Goal: Task Accomplishment & Management: Manage account settings

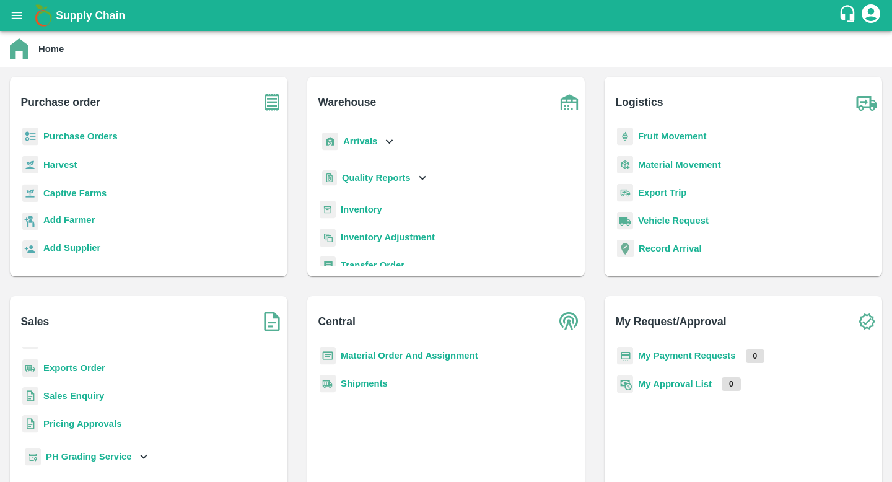
scroll to position [7, 0]
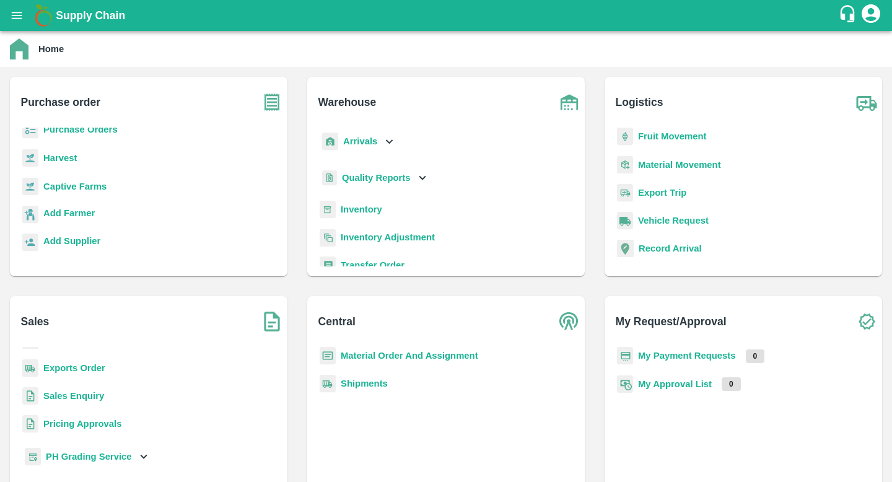
click at [386, 142] on icon at bounding box center [389, 141] width 14 height 14
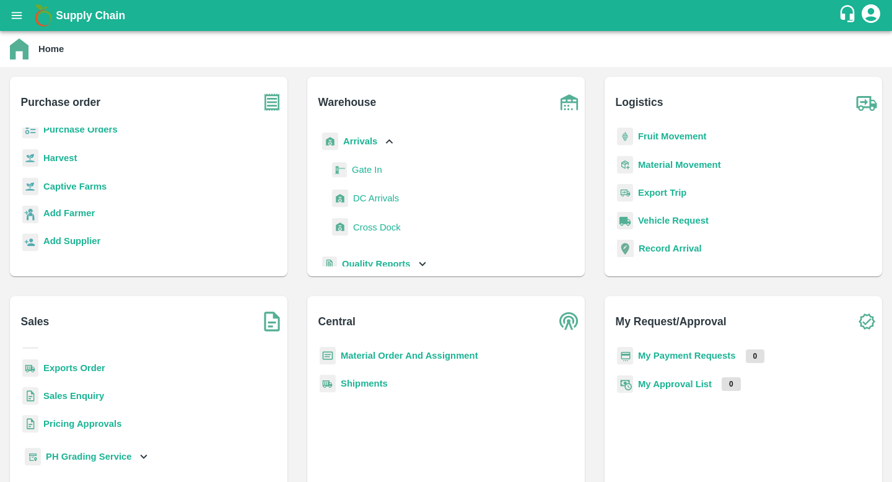
click at [372, 191] on span "DC Arrivals" at bounding box center [376, 198] width 46 height 14
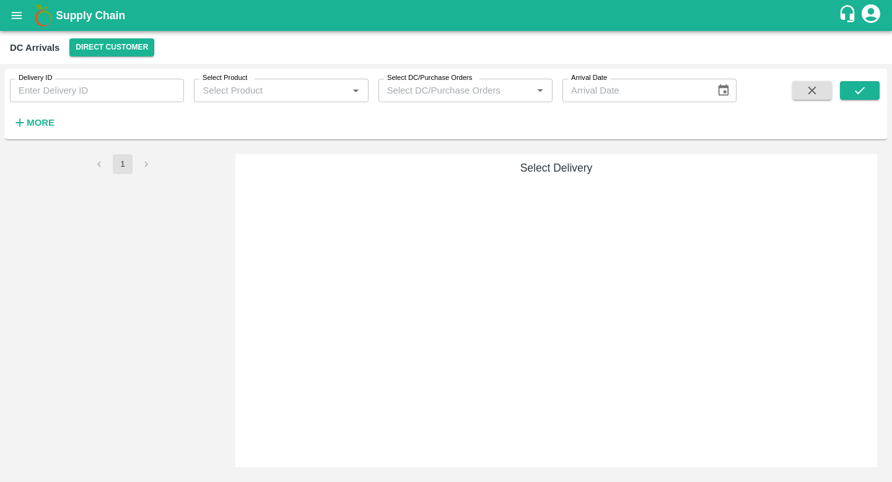
click at [95, 85] on input "Delivery ID" at bounding box center [97, 91] width 174 height 24
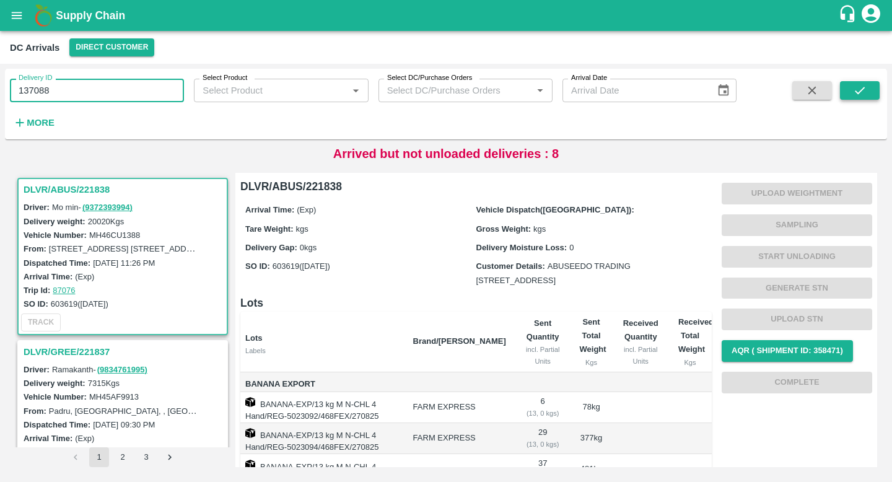
click at [855, 93] on icon "submit" at bounding box center [860, 91] width 14 height 14
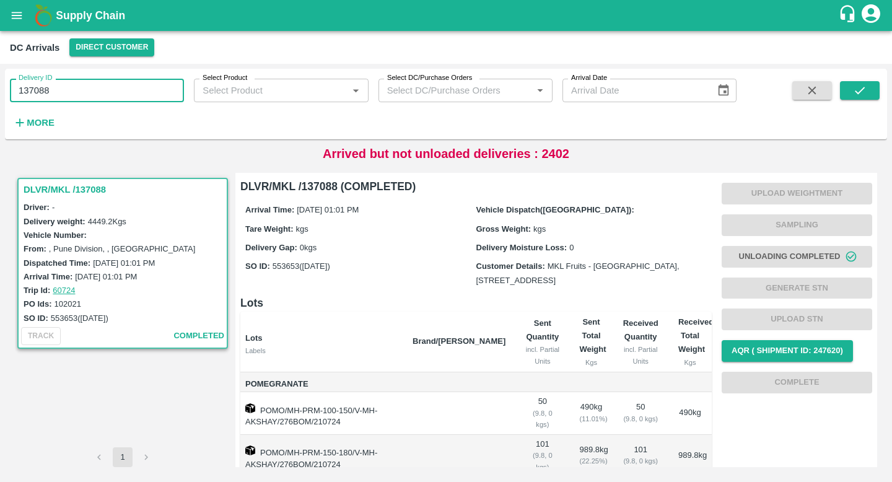
click at [124, 92] on input "137088" at bounding box center [97, 91] width 174 height 24
type input "137088"
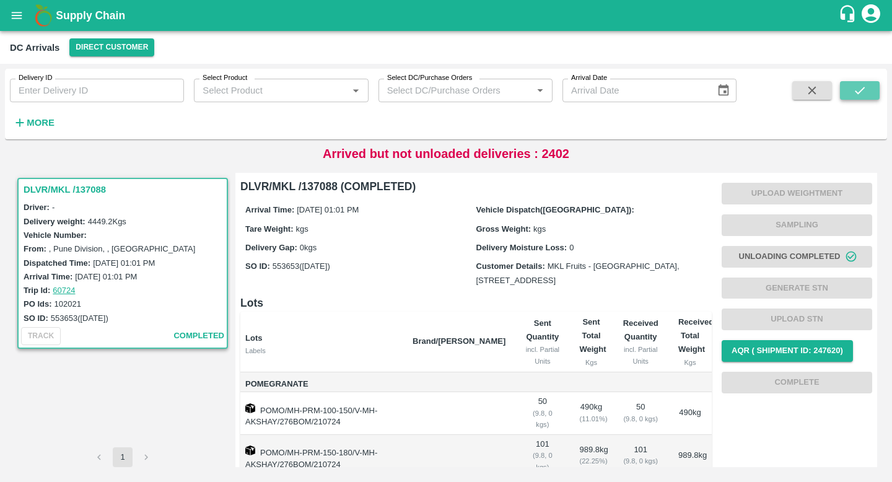
click at [864, 89] on icon "submit" at bounding box center [860, 91] width 14 height 14
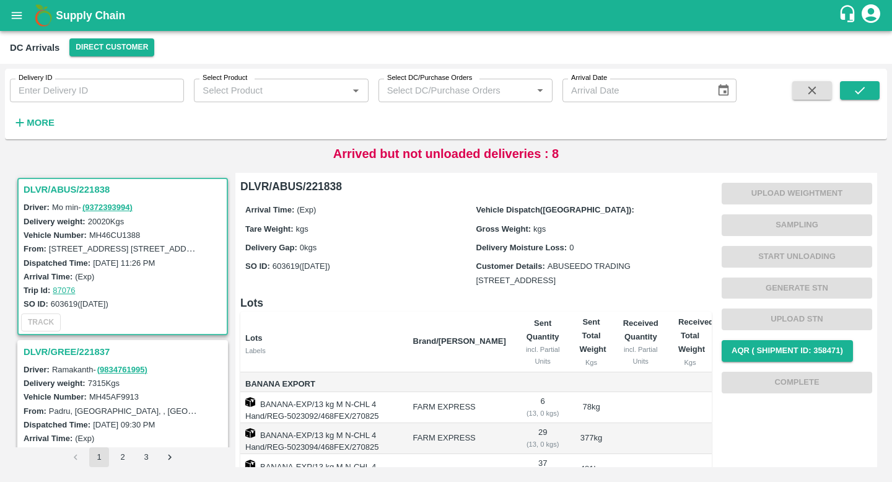
click at [41, 123] on strong "More" at bounding box center [41, 123] width 28 height 10
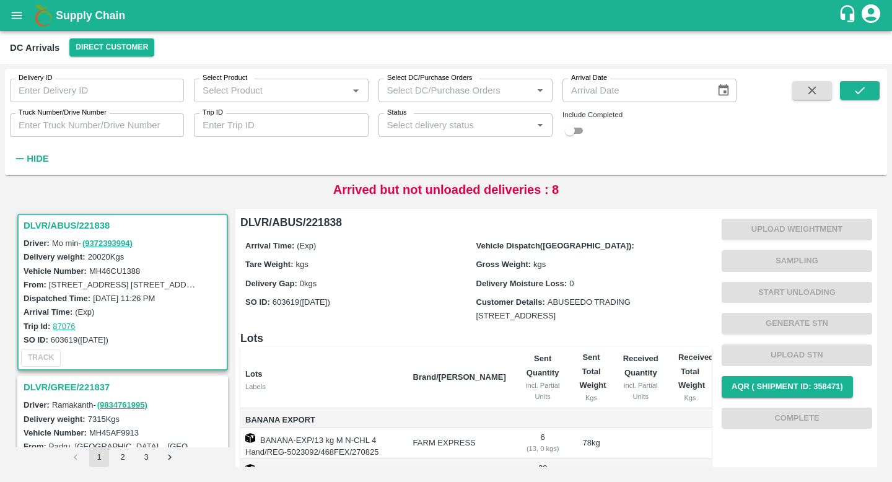
click at [537, 126] on icon "Open" at bounding box center [540, 125] width 14 height 14
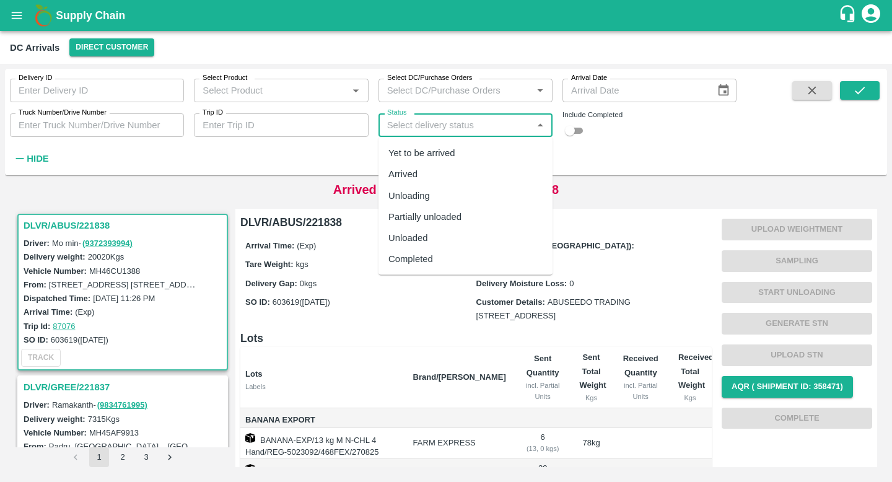
click at [477, 176] on div "Arrived" at bounding box center [465, 173] width 174 height 21
type input "Arrived"
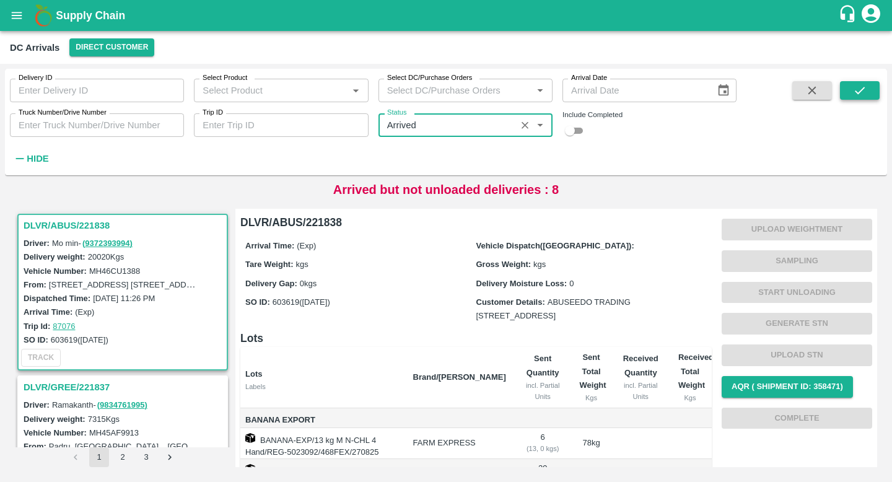
click at [869, 93] on button "submit" at bounding box center [860, 90] width 40 height 19
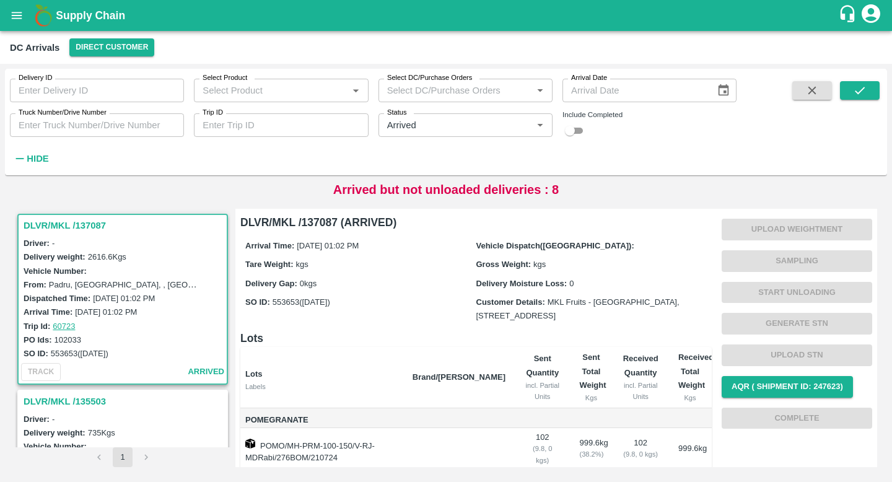
click at [176, 250] on div "Delivery weight: 2616.6 Kgs" at bounding box center [125, 257] width 202 height 14
click at [75, 227] on h3 "DLVR/MKL /137087" at bounding box center [125, 225] width 202 height 16
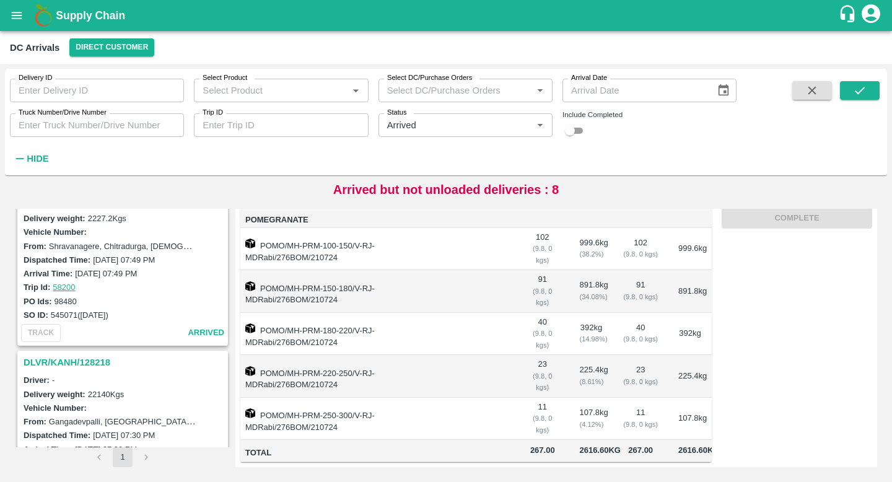
scroll to position [1172, 0]
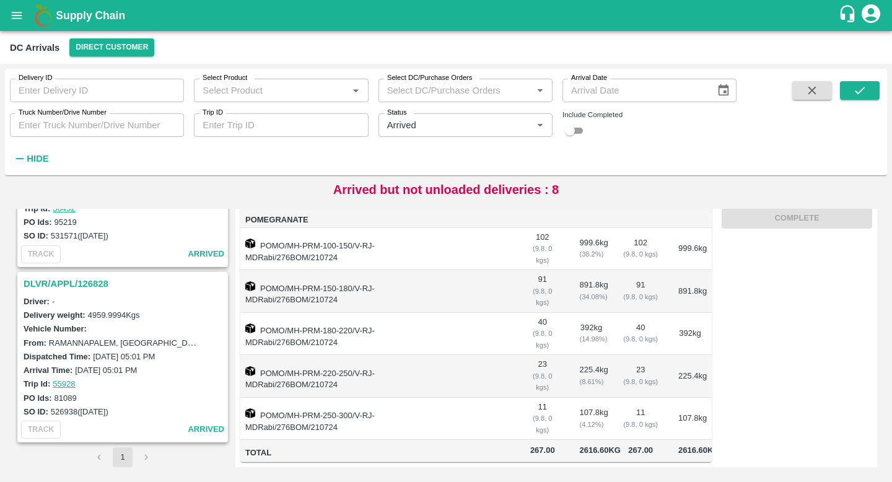
click at [80, 278] on h3 "DLVR/APPL/126828" at bounding box center [125, 284] width 202 height 16
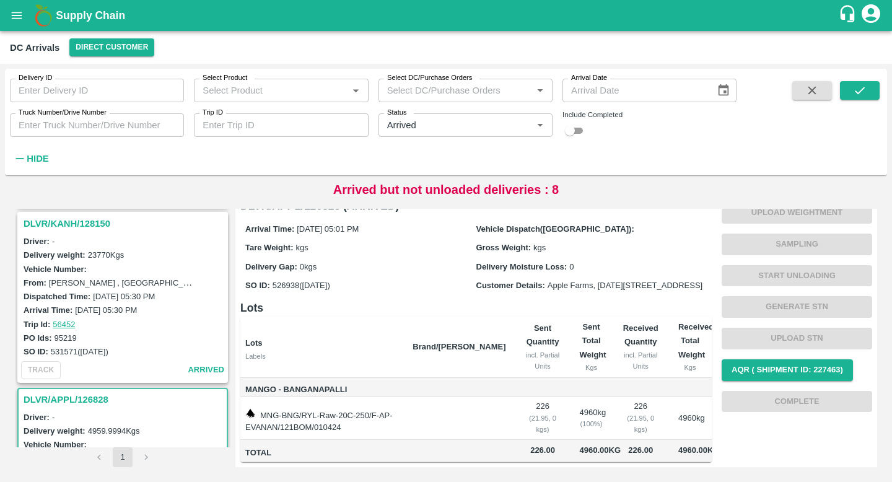
scroll to position [1039, 0]
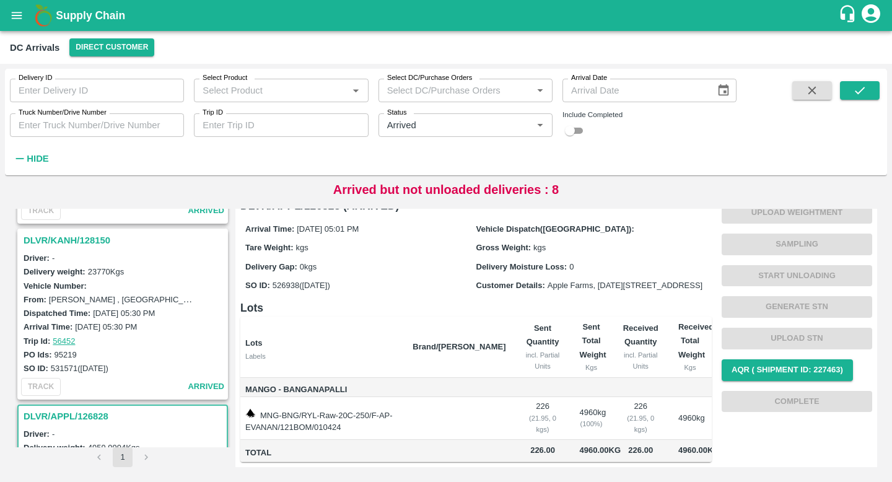
click at [97, 245] on h3 "DLVR/KANH/128150" at bounding box center [125, 240] width 202 height 16
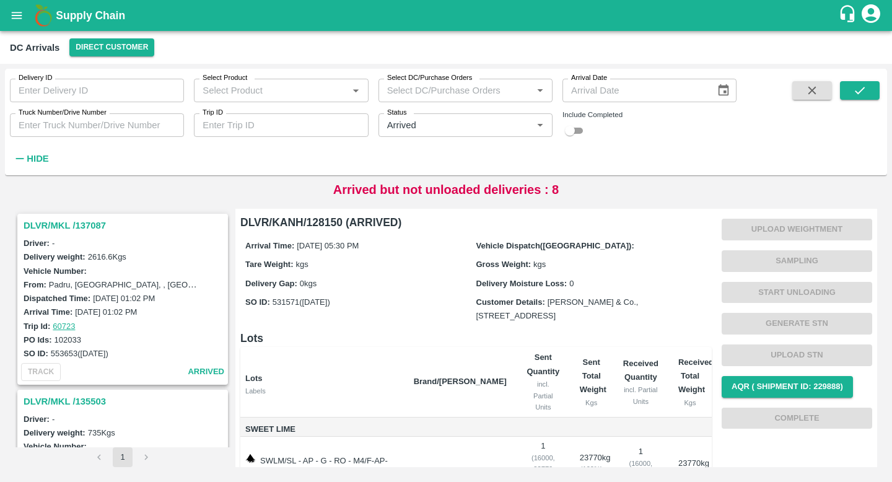
click at [83, 217] on h3 "DLVR/MKL /137087" at bounding box center [125, 225] width 202 height 16
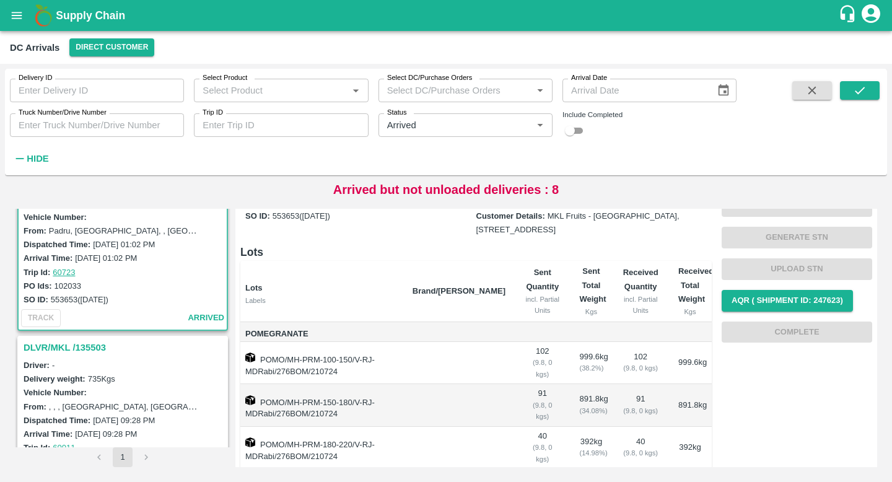
scroll to position [54, 0]
click at [91, 349] on h3 "DLVR/MKL /135503" at bounding box center [125, 347] width 202 height 16
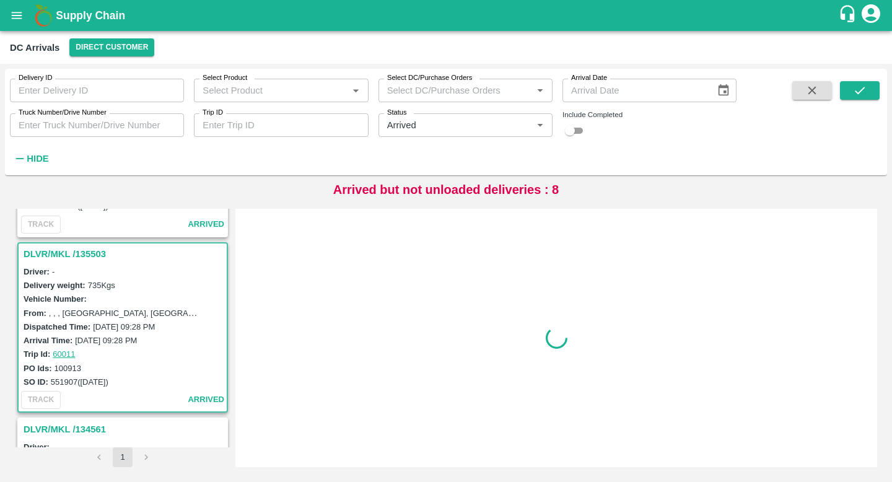
scroll to position [180, 0]
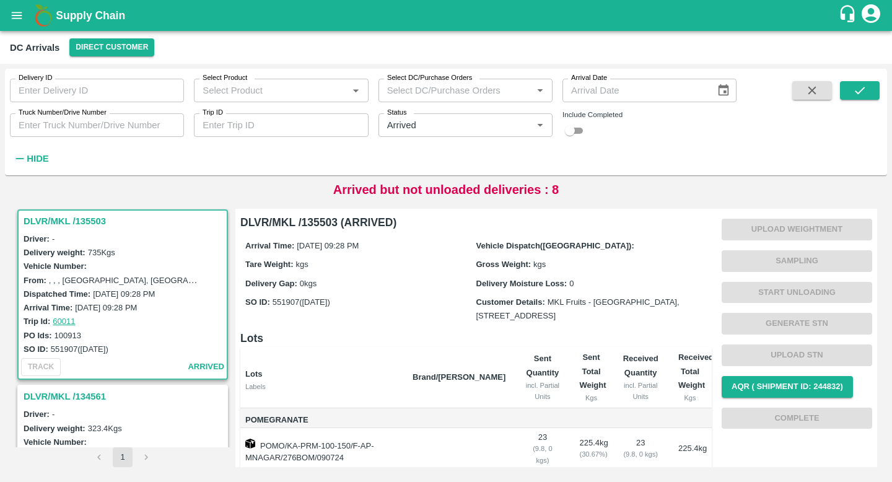
click at [340, 347] on h6 "Lots" at bounding box center [475, 337] width 471 height 17
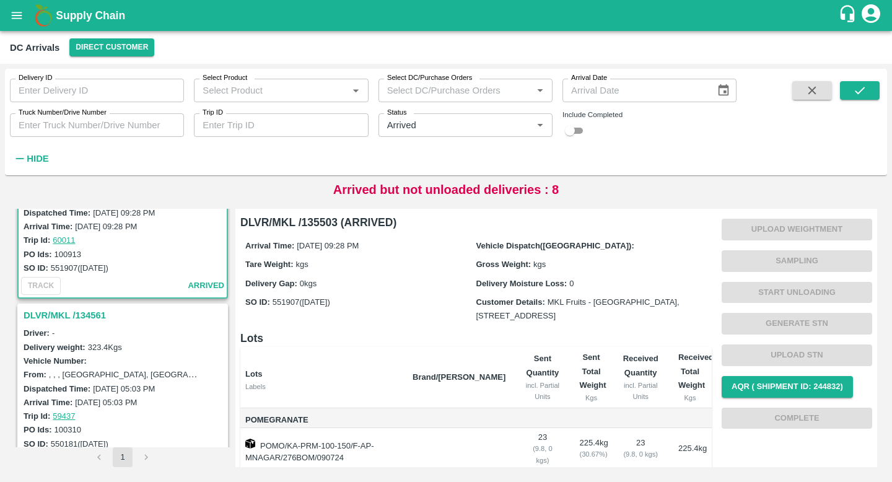
scroll to position [263, 0]
click at [93, 319] on h3 "DLVR/MKL /134561" at bounding box center [125, 313] width 202 height 16
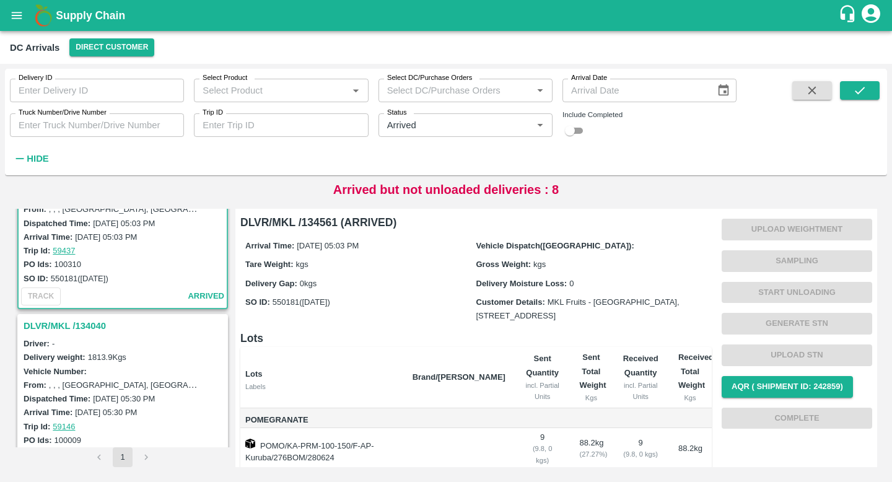
scroll to position [436, 0]
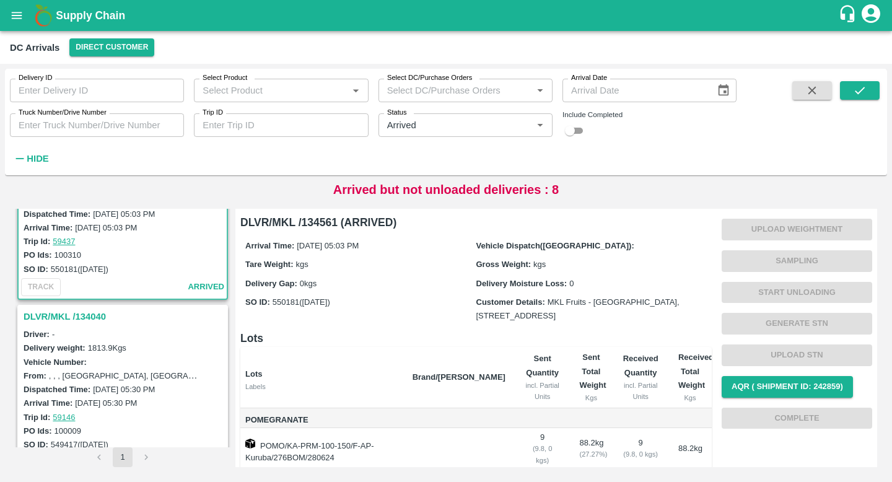
click at [86, 315] on h3 "DLVR/MKL /134040" at bounding box center [125, 316] width 202 height 16
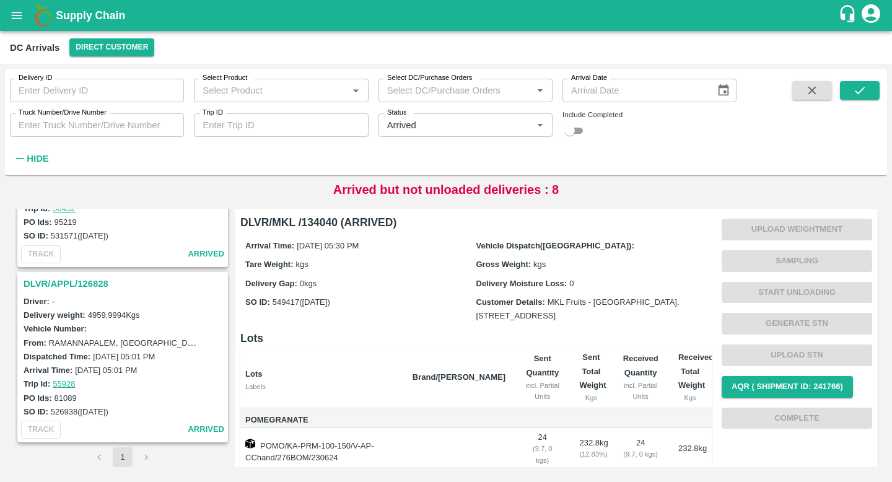
click at [85, 279] on h3 "DLVR/APPL/126828" at bounding box center [125, 284] width 202 height 16
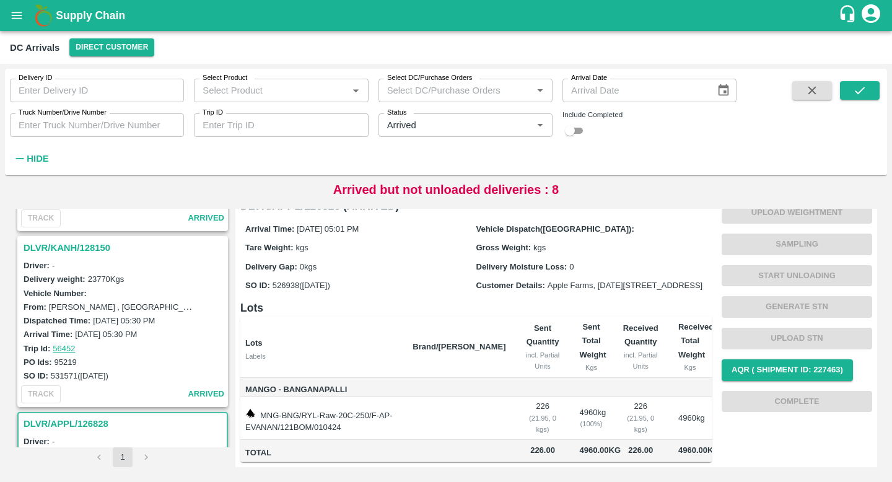
scroll to position [1024, 0]
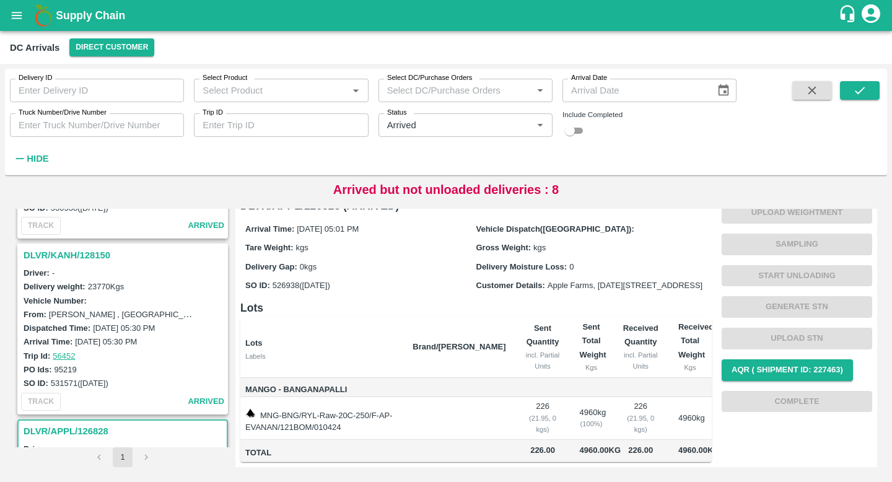
click at [87, 258] on h3 "DLVR/KANH/128150" at bounding box center [125, 255] width 202 height 16
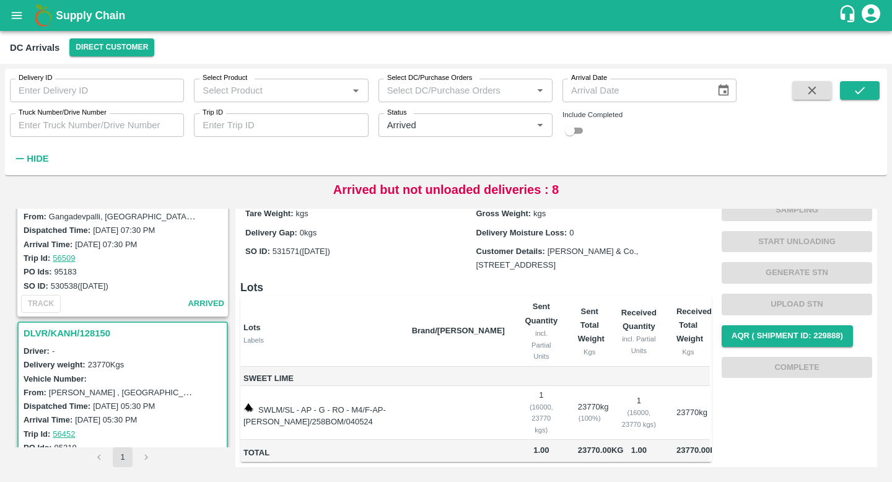
scroll to position [933, 0]
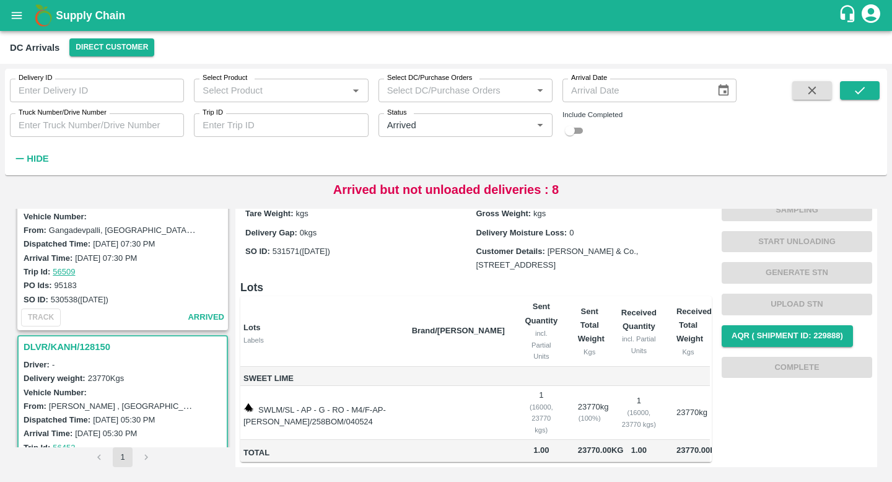
click at [284, 246] on label "531571 (07 May)" at bounding box center [301, 250] width 58 height 9
copy label "531571"
click at [290, 246] on label "531571 (07 May)" at bounding box center [301, 250] width 58 height 9
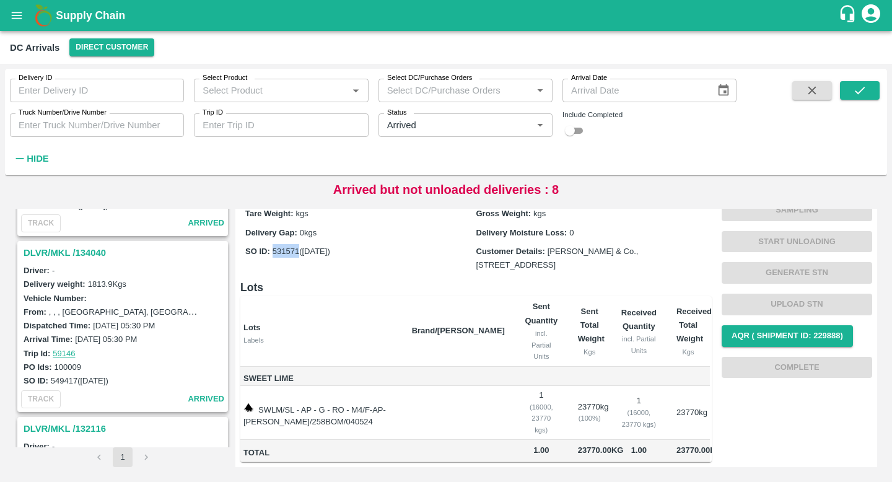
scroll to position [0, 0]
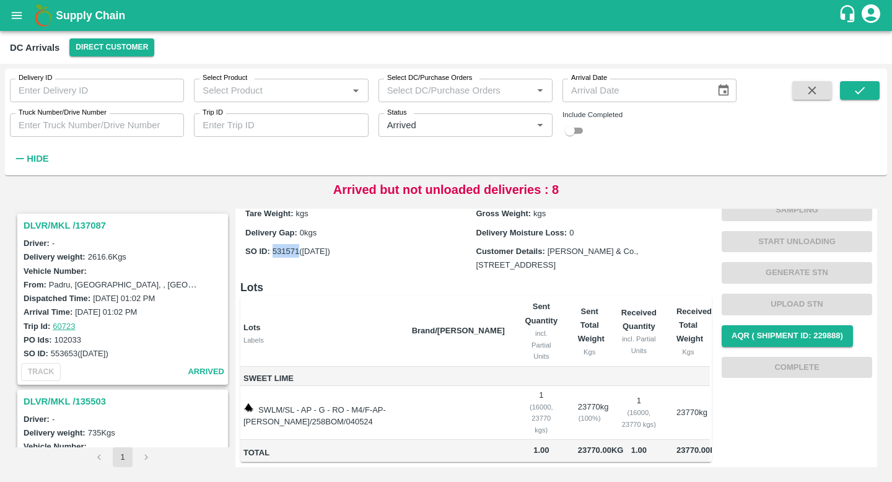
click at [87, 221] on h3 "DLVR/MKL /137087" at bounding box center [125, 225] width 202 height 16
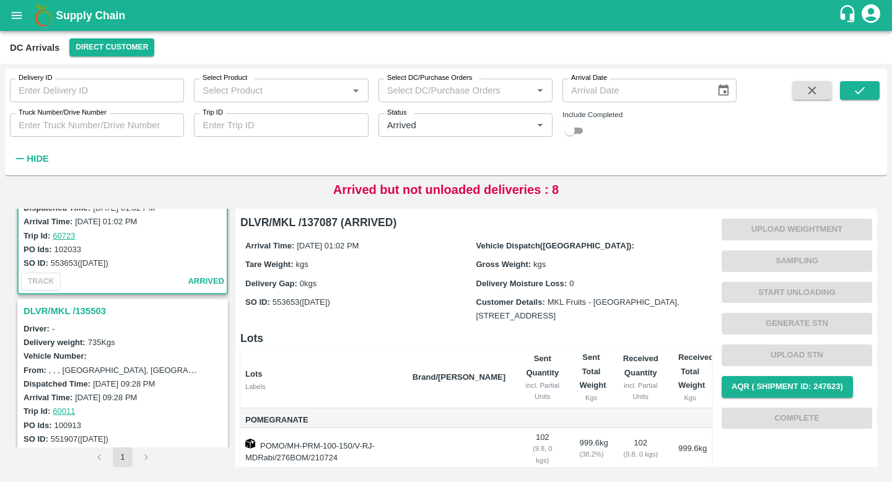
click at [85, 313] on h3 "DLVR/MKL /135503" at bounding box center [125, 311] width 202 height 16
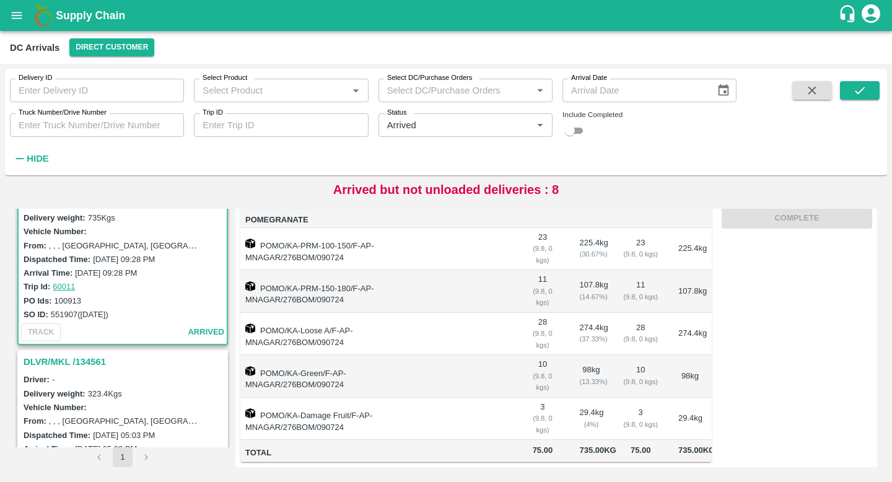
scroll to position [215, 0]
click at [102, 361] on h3 "DLVR/MKL /134561" at bounding box center [125, 361] width 202 height 16
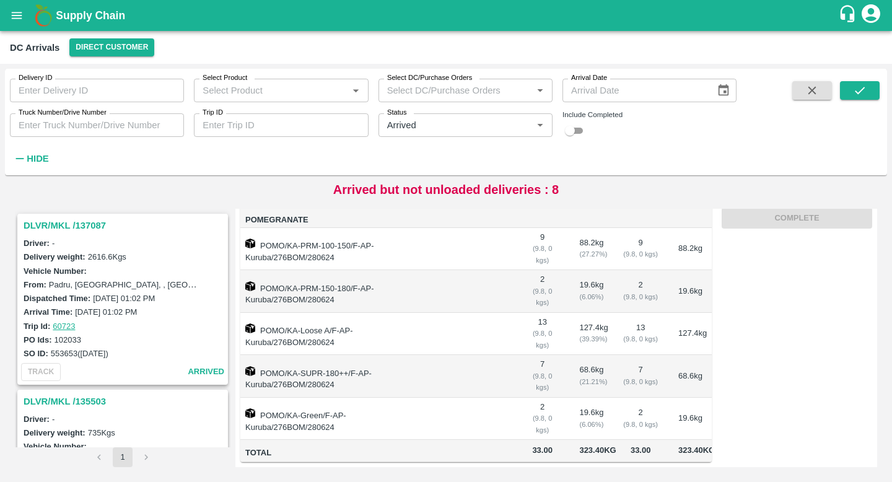
scroll to position [71, 0]
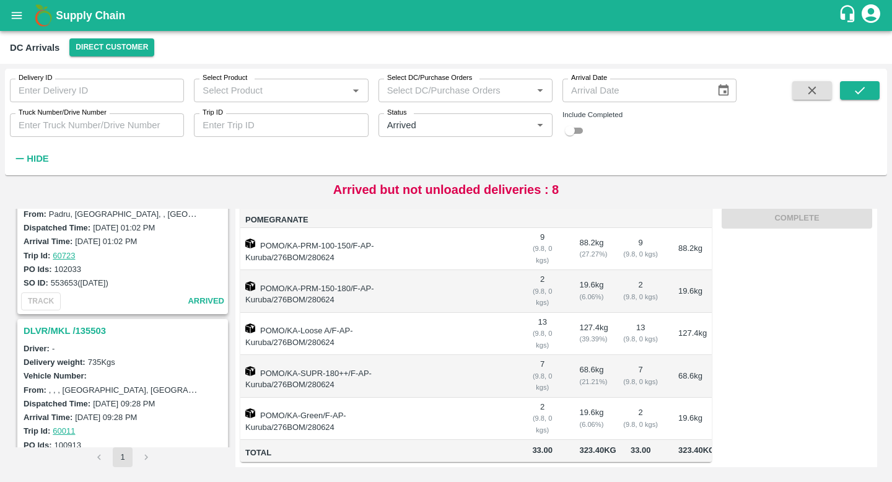
click at [92, 333] on h3 "DLVR/MKL /135503" at bounding box center [125, 331] width 202 height 16
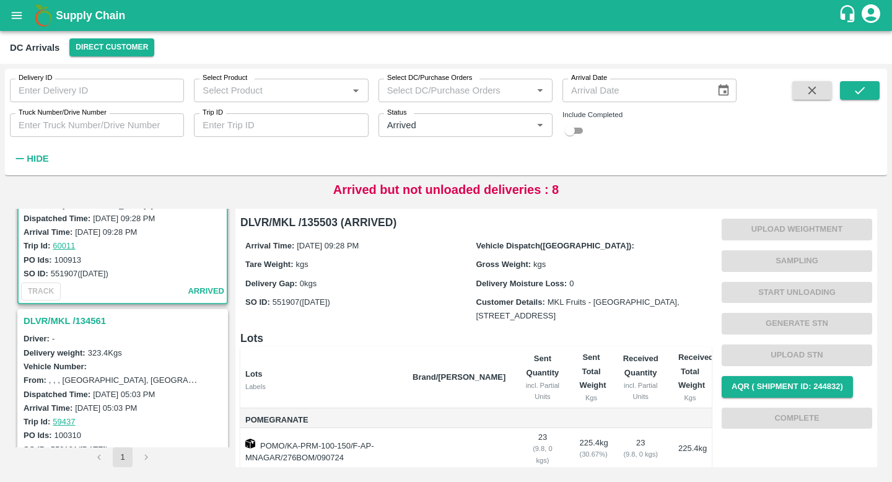
click at [66, 321] on h3 "DLVR/MKL /134561" at bounding box center [125, 321] width 202 height 16
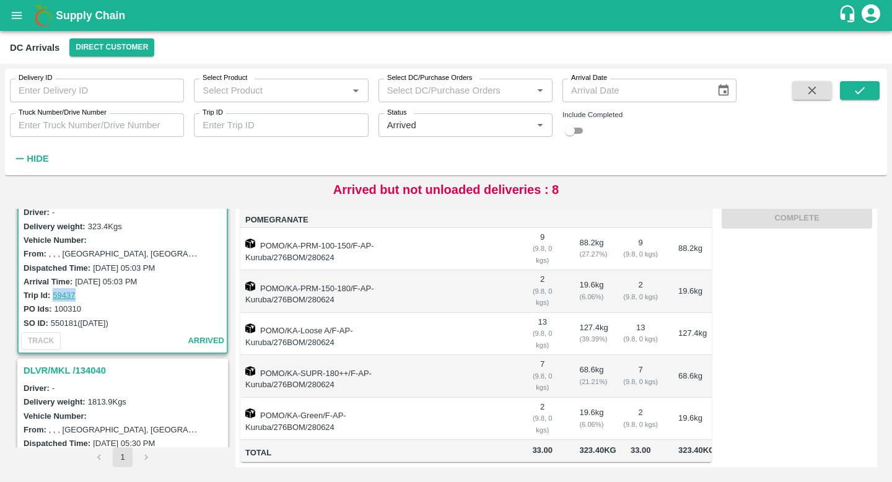
scroll to position [289, 0]
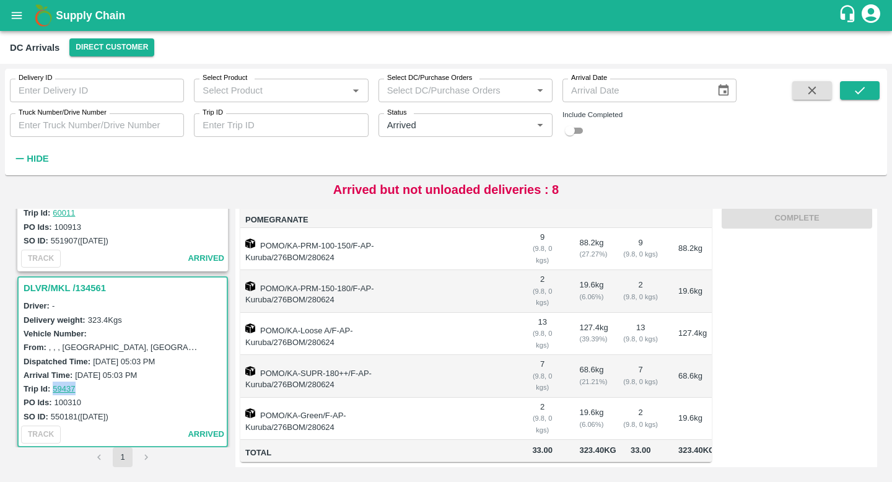
click at [155, 359] on label "28 Jun 2024, 05:03 PM" at bounding box center [124, 361] width 62 height 9
click at [80, 290] on h3 "DLVR/MKL /134561" at bounding box center [125, 288] width 202 height 16
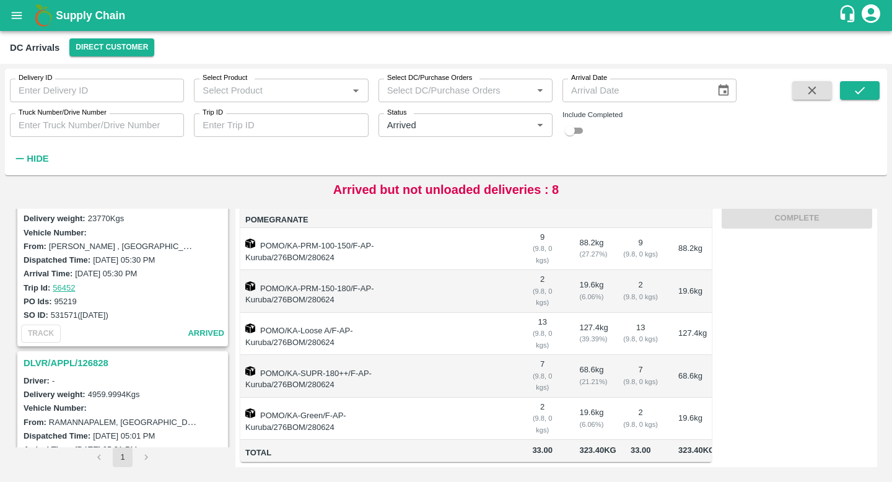
scroll to position [1053, 0]
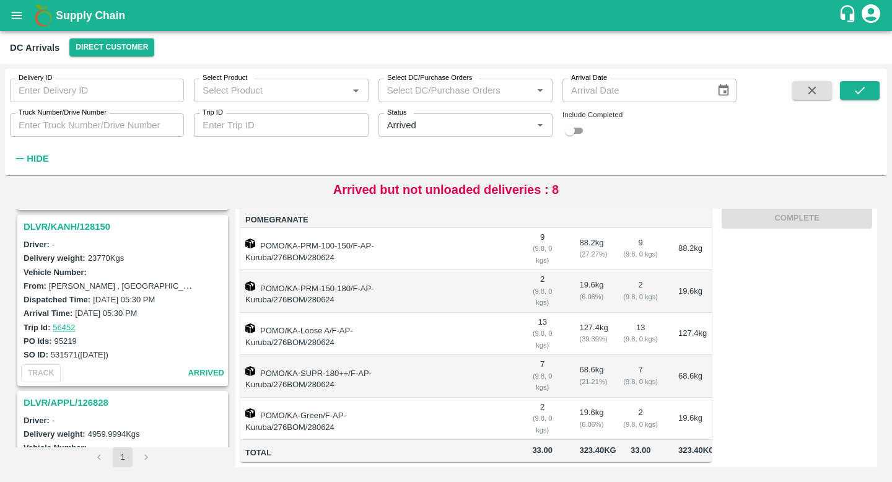
click at [84, 234] on h3 "DLVR/KANH/128150" at bounding box center [125, 227] width 202 height 16
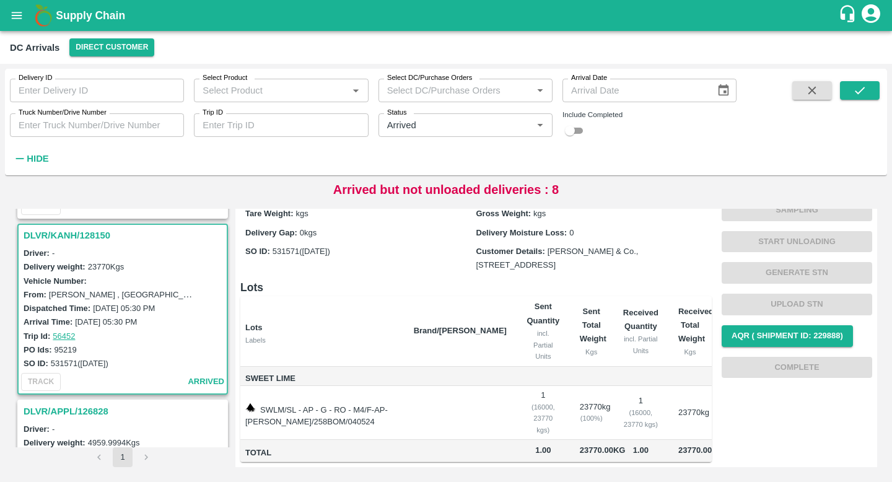
scroll to position [1042, 0]
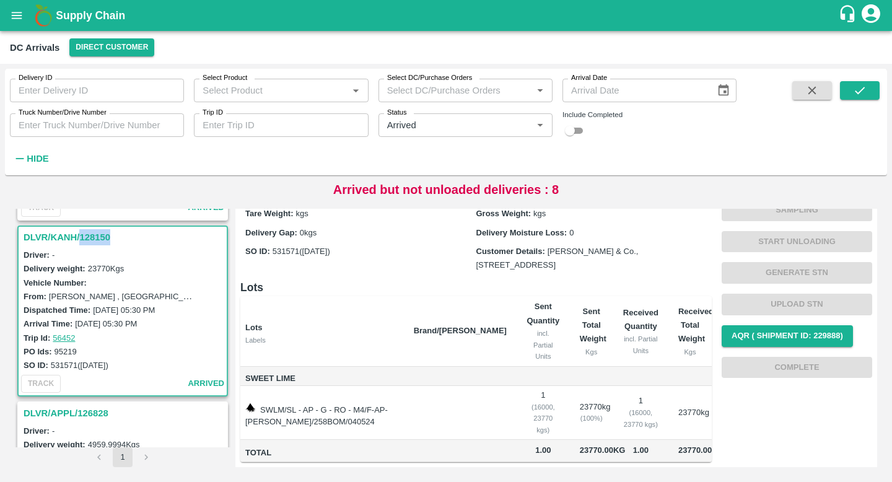
drag, startPoint x: 119, startPoint y: 237, endPoint x: 82, endPoint y: 237, distance: 37.2
click at [82, 237] on h3 "DLVR/KANH/128150" at bounding box center [125, 237] width 202 height 16
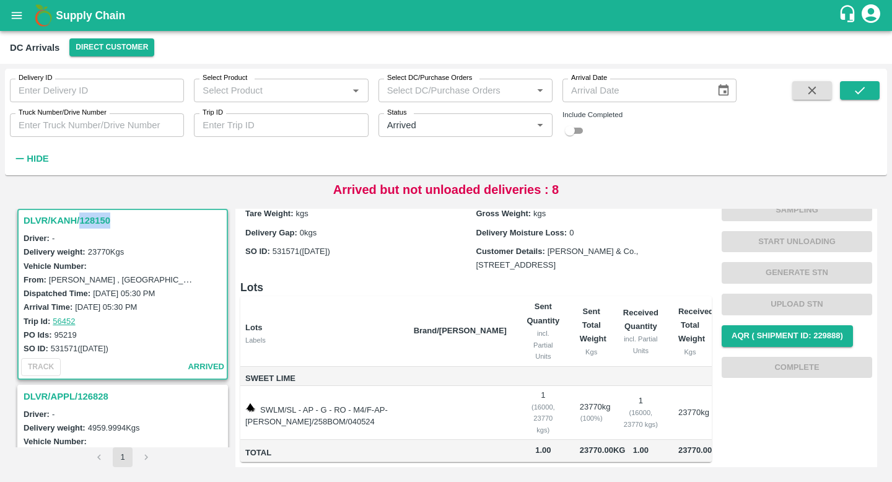
copy h3 "128150"
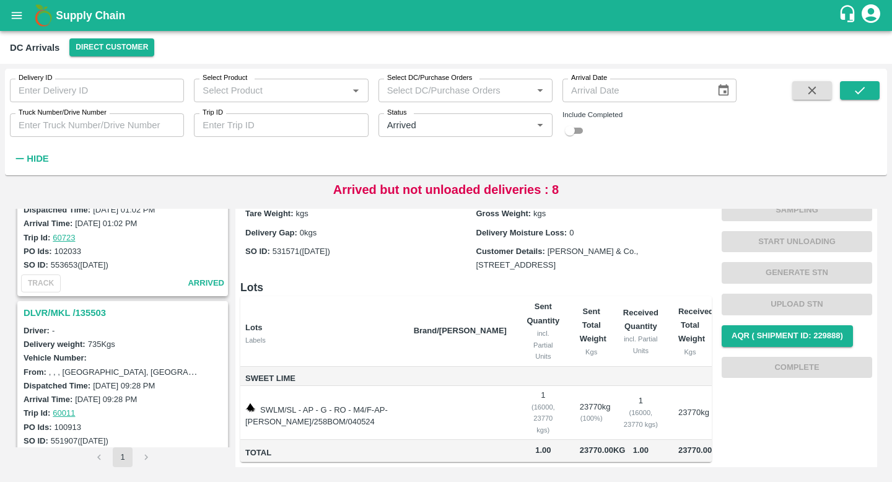
scroll to position [0, 0]
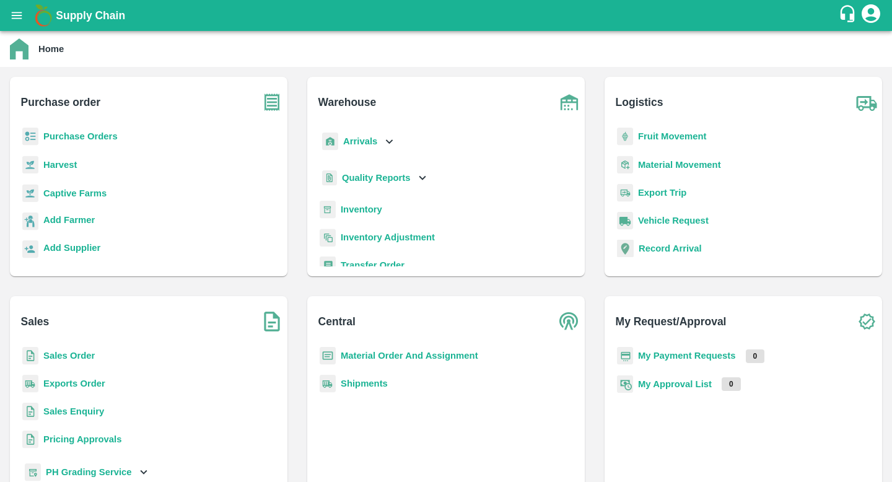
click at [62, 350] on b "Sales Order" at bounding box center [68, 355] width 51 height 10
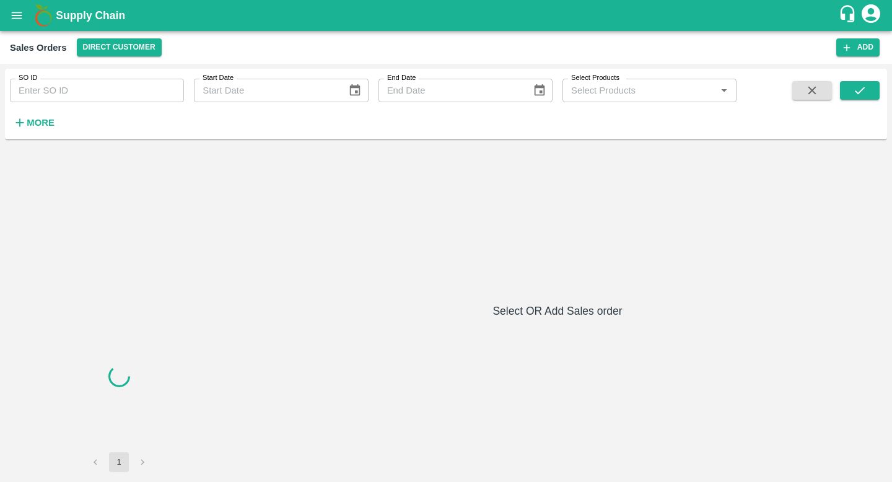
click at [149, 89] on input "SO ID" at bounding box center [97, 91] width 174 height 24
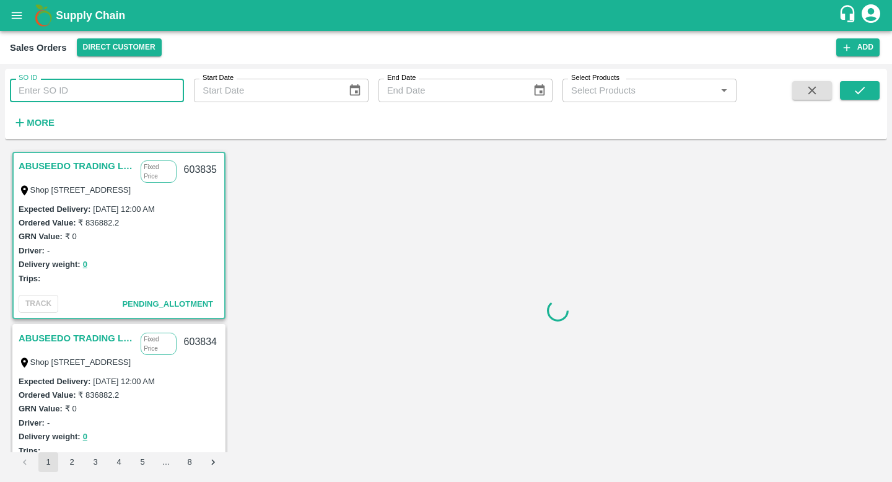
paste input "531571"
type input "531571"
click at [872, 89] on button "submit" at bounding box center [860, 90] width 40 height 19
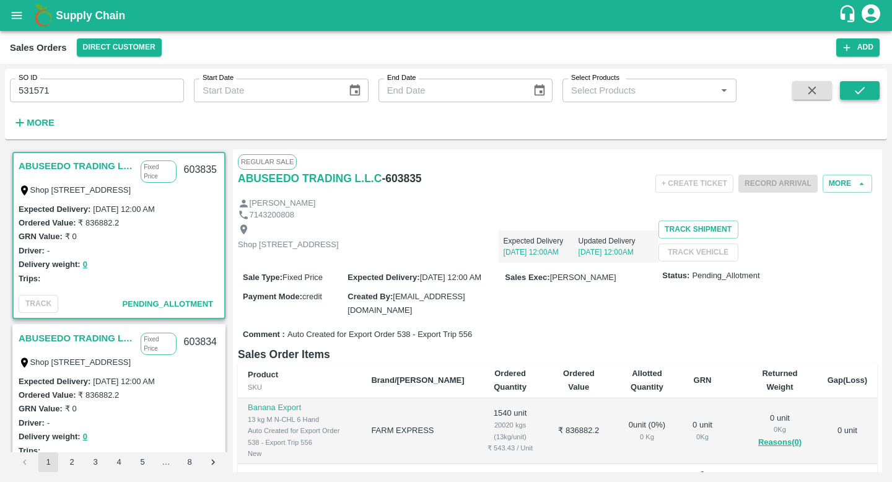
scroll to position [2, 0]
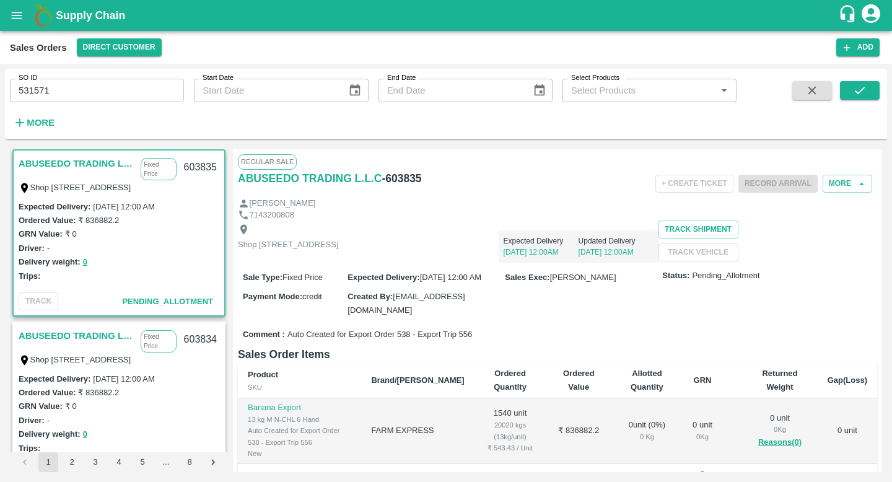
click at [120, 91] on input "531571" at bounding box center [97, 91] width 174 height 24
click at [858, 93] on icon "submit" at bounding box center [859, 90] width 10 height 7
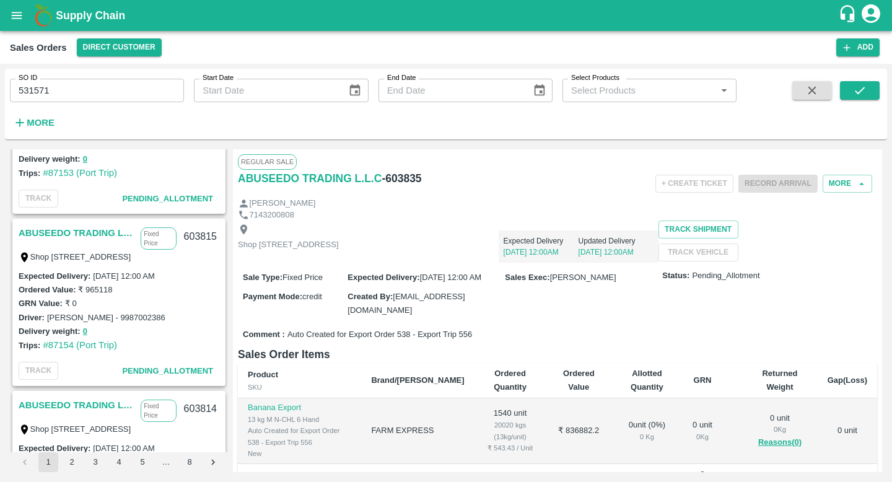
scroll to position [0, 0]
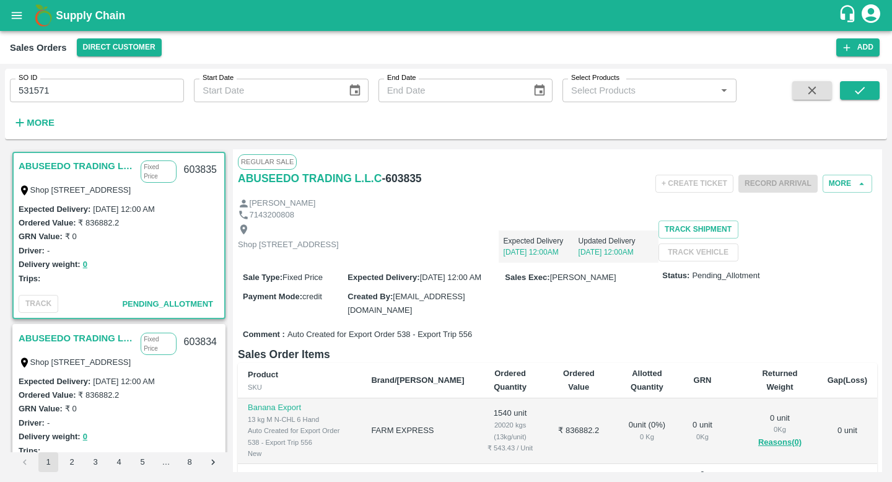
click at [118, 95] on input "531571" at bounding box center [97, 91] width 174 height 24
click at [55, 119] on button "More" at bounding box center [34, 122] width 48 height 21
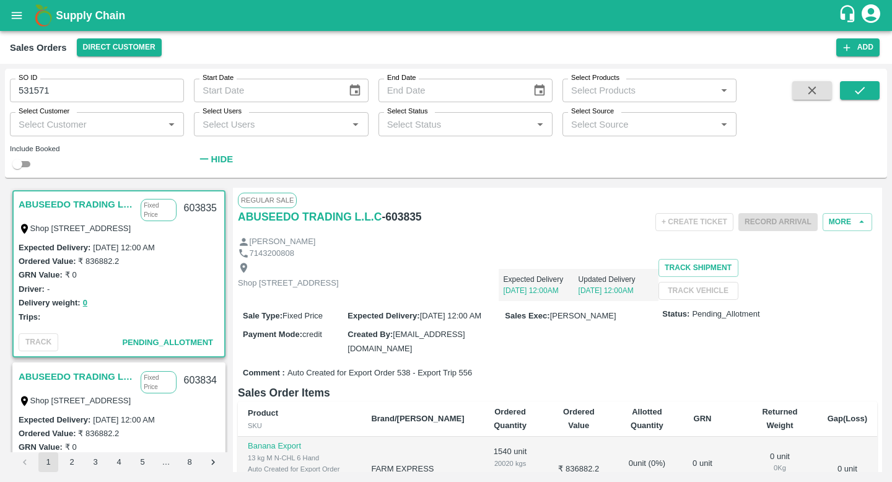
click at [22, 163] on input "checkbox" at bounding box center [17, 164] width 45 height 15
checkbox input "true"
click at [866, 95] on button "submit" at bounding box center [860, 90] width 40 height 19
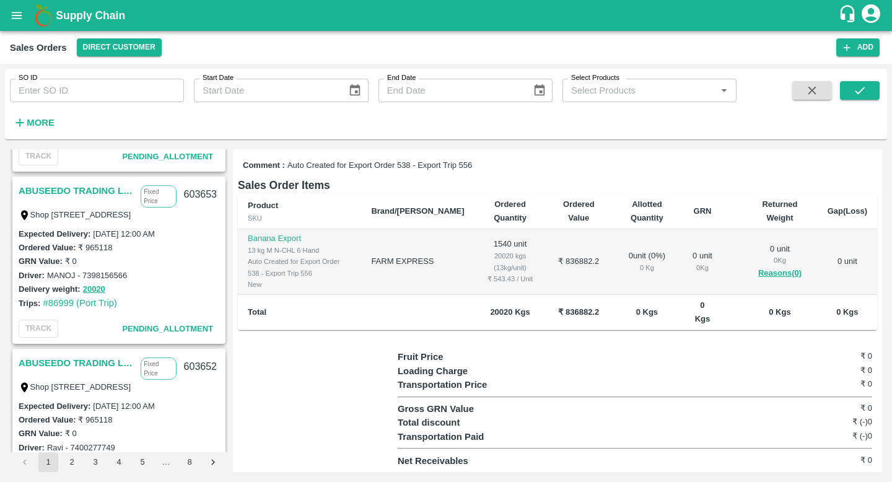
scroll to position [4001, 0]
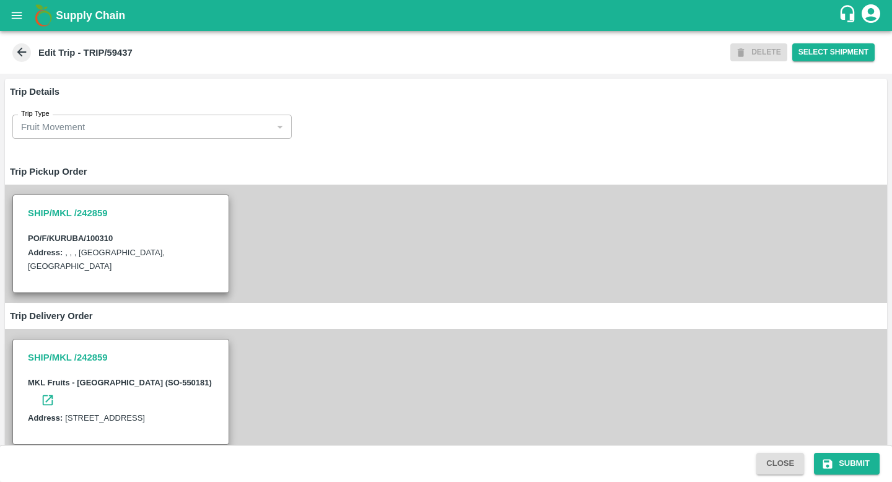
click at [54, 393] on icon at bounding box center [48, 400] width 14 height 14
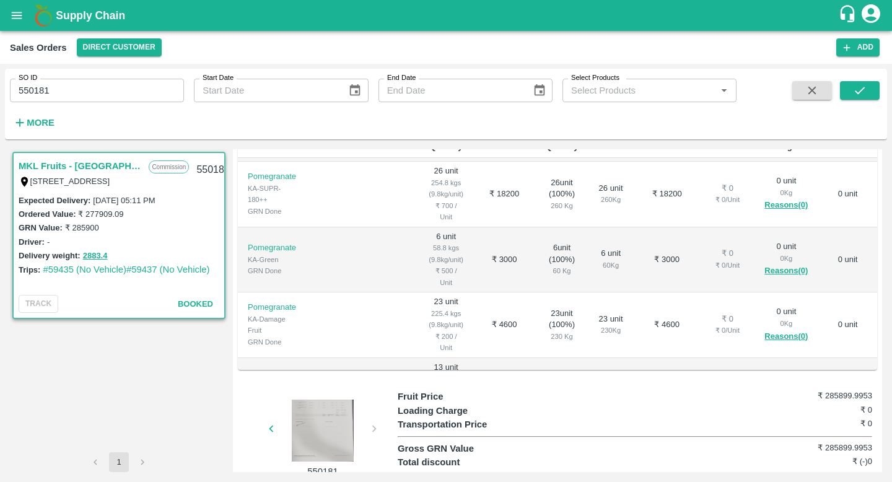
scroll to position [536, 0]
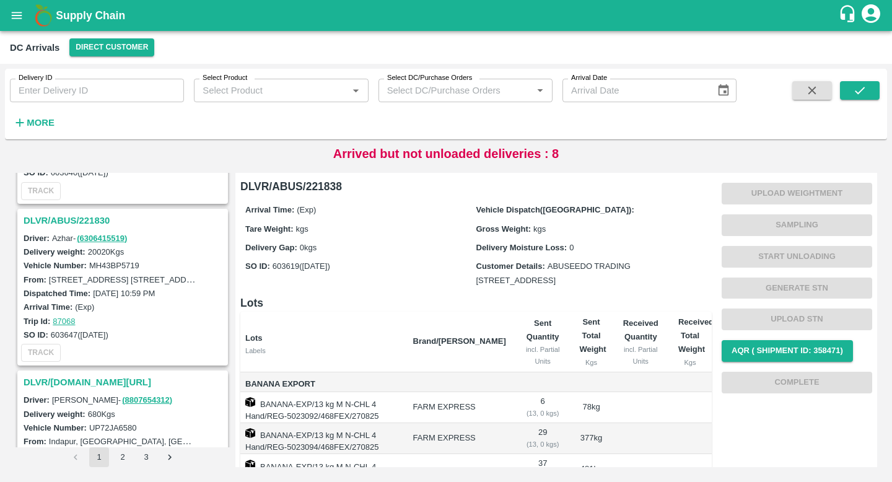
scroll to position [80, 0]
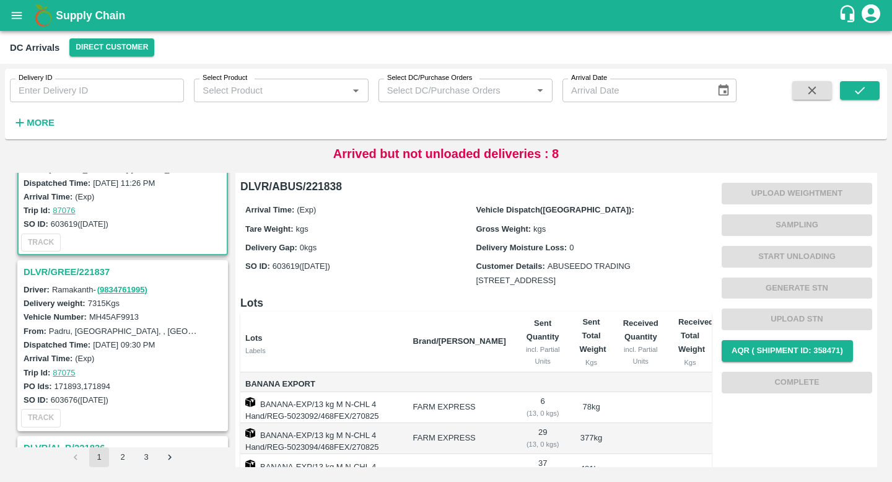
click at [47, 126] on strong "More" at bounding box center [41, 123] width 28 height 10
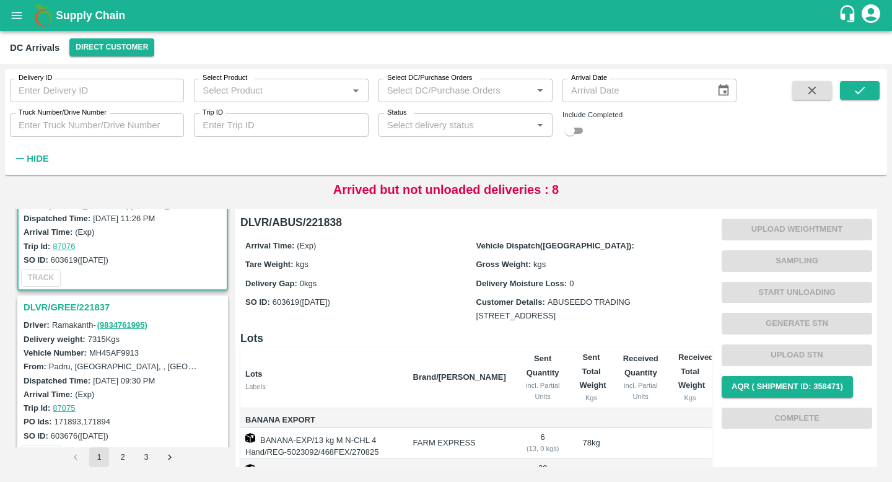
click at [425, 128] on input "Status" at bounding box center [455, 125] width 146 height 16
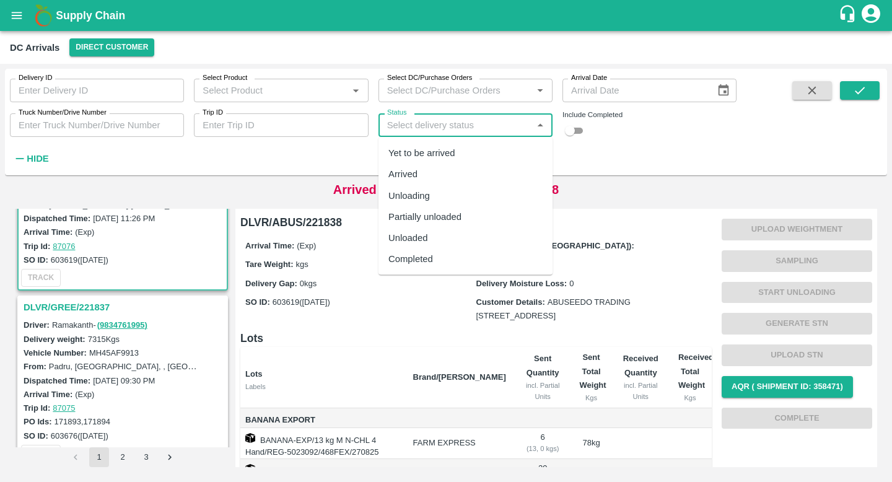
click at [428, 168] on div "Arrived" at bounding box center [465, 173] width 174 height 21
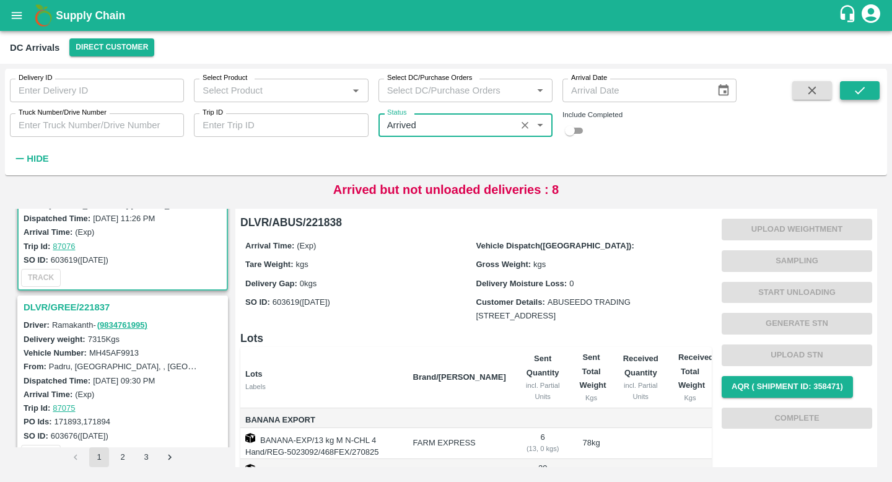
click at [876, 95] on button "submit" at bounding box center [860, 90] width 40 height 19
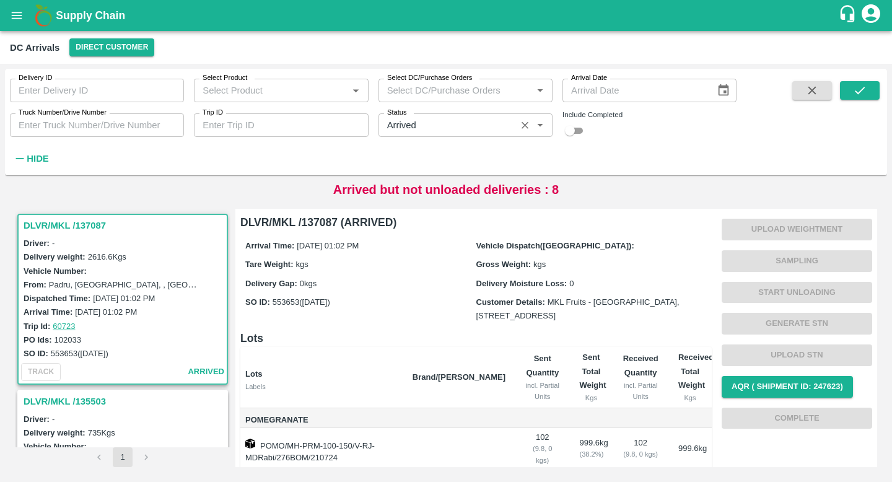
click at [477, 130] on input "Status" at bounding box center [447, 125] width 130 height 16
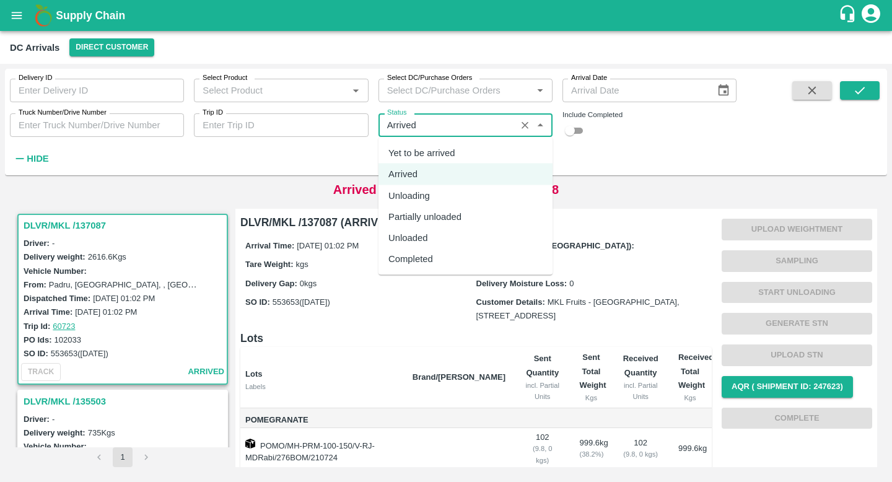
click at [474, 147] on div "Yet to be arrived" at bounding box center [465, 152] width 174 height 21
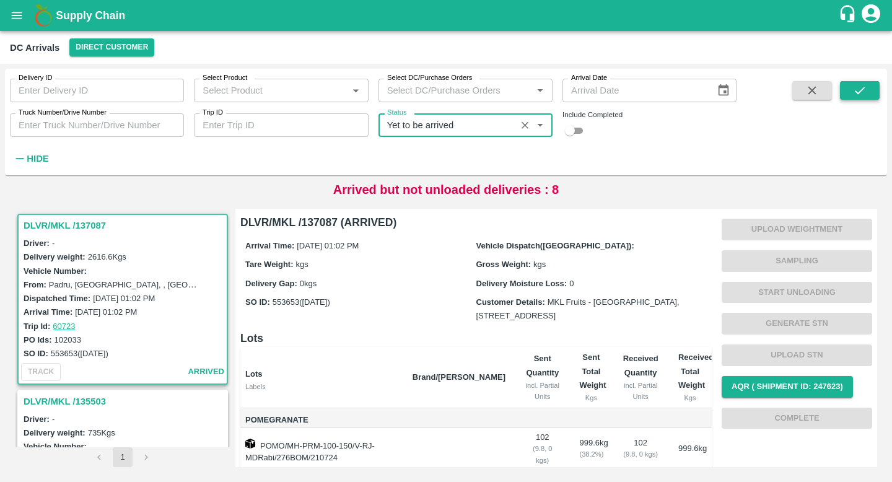
click at [870, 88] on button "submit" at bounding box center [860, 90] width 40 height 19
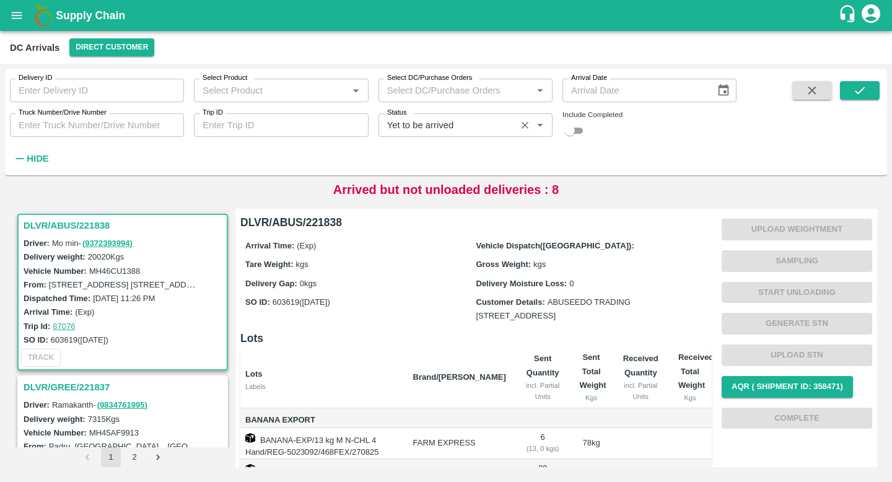
click at [459, 127] on input "Status" at bounding box center [447, 125] width 130 height 16
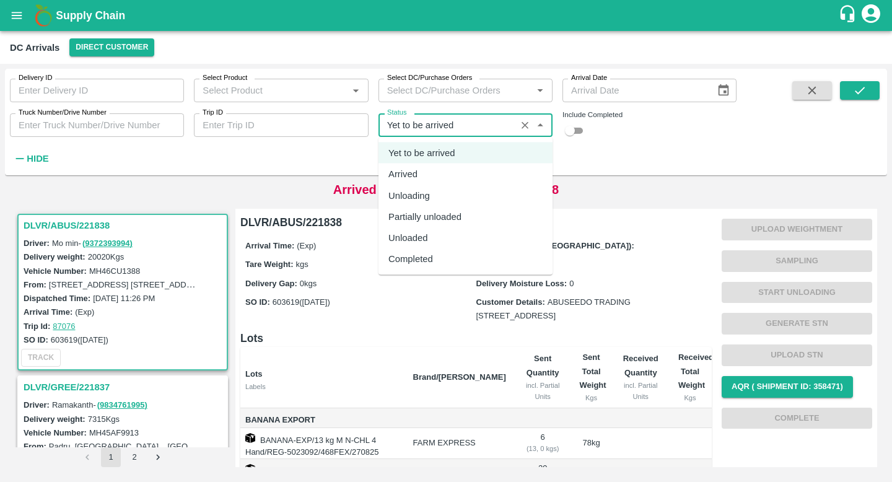
click at [461, 198] on div "Unloading" at bounding box center [465, 195] width 174 height 21
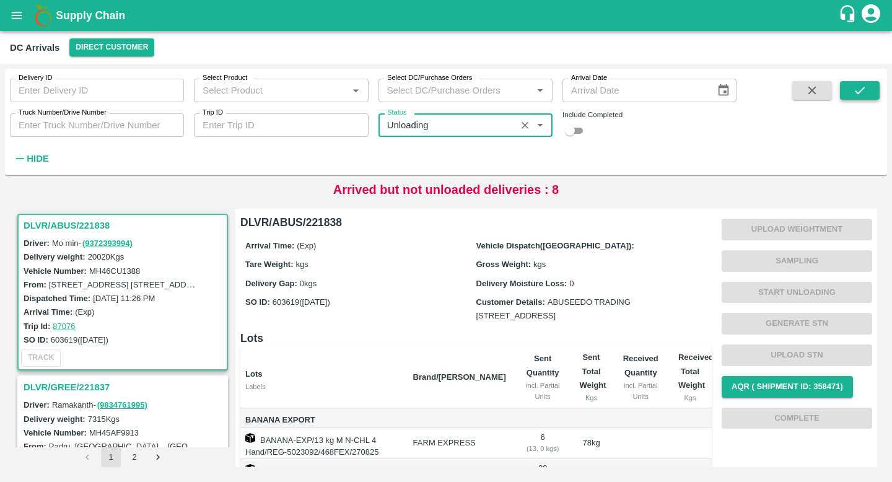
click at [863, 87] on icon "submit" at bounding box center [859, 90] width 10 height 7
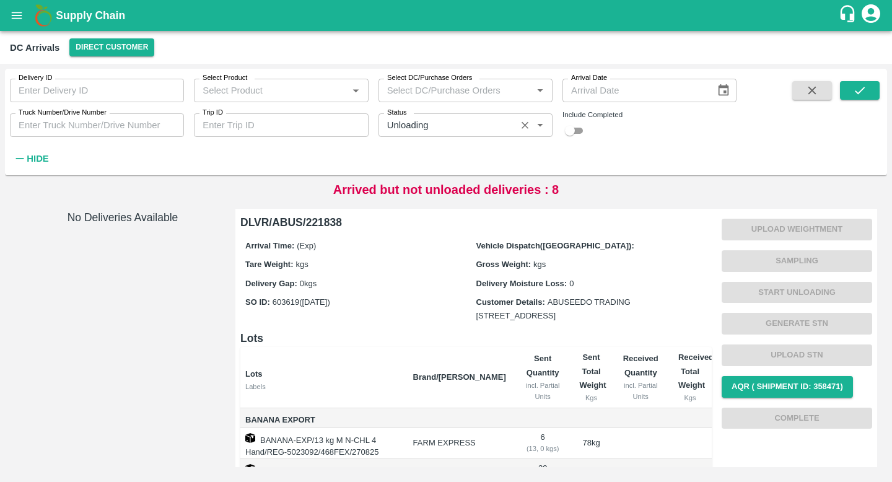
click at [502, 121] on input "Status" at bounding box center [447, 125] width 130 height 16
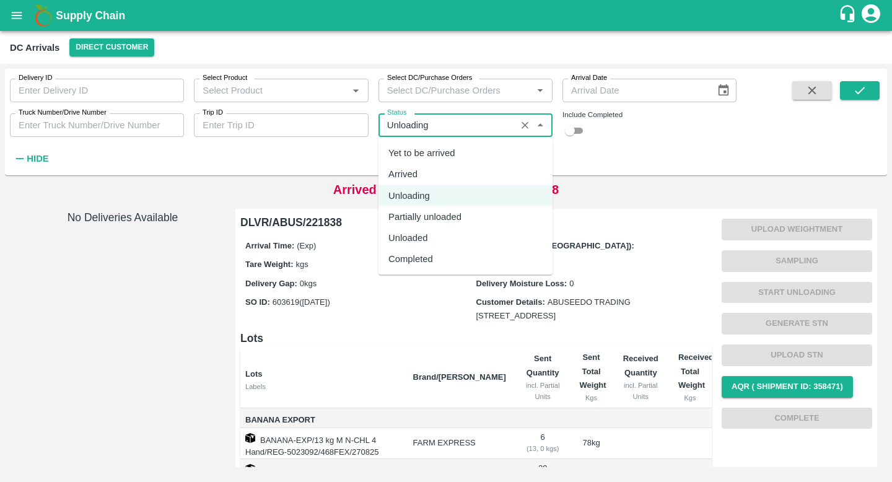
click at [496, 207] on div "Partially unloaded" at bounding box center [465, 216] width 174 height 21
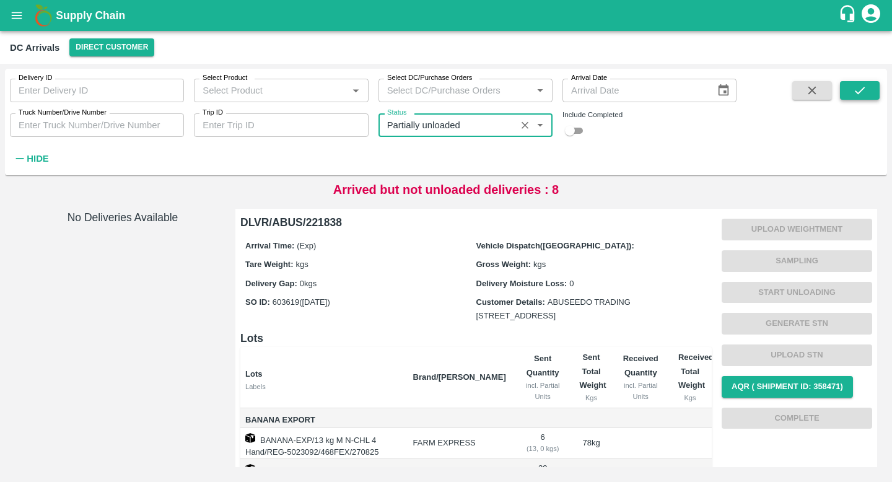
click at [853, 90] on icon "submit" at bounding box center [860, 91] width 14 height 14
click at [511, 124] on input "Status" at bounding box center [447, 125] width 130 height 16
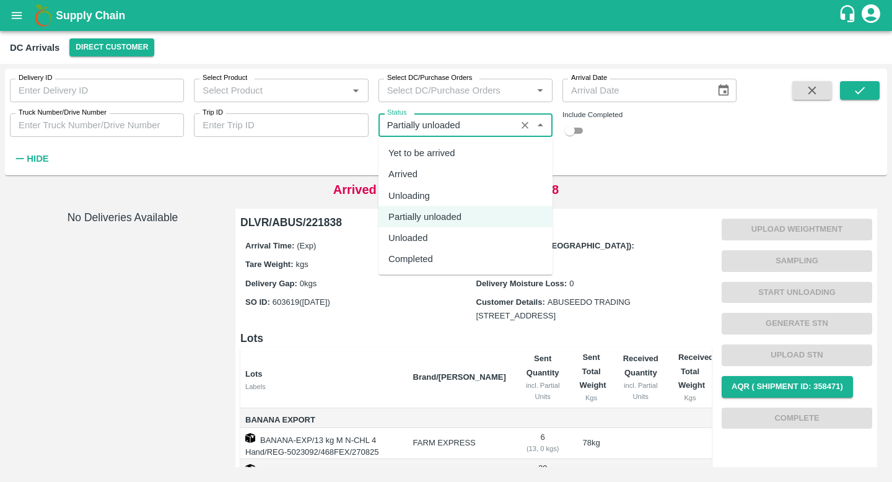
click at [490, 232] on div "Unloaded" at bounding box center [465, 237] width 174 height 21
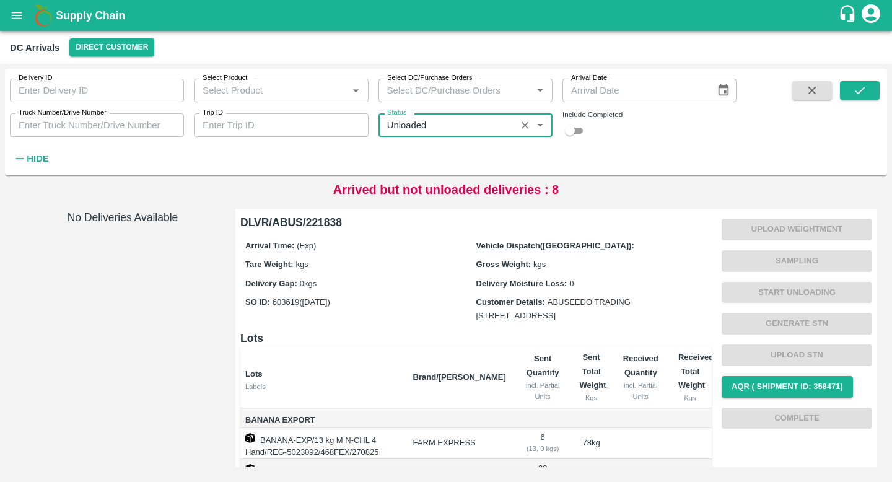
click at [492, 131] on input "Status" at bounding box center [447, 125] width 130 height 16
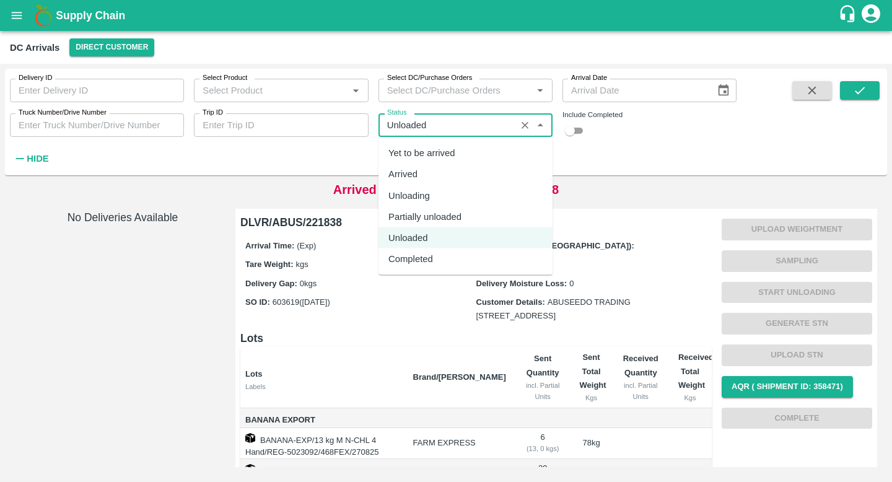
click at [484, 167] on div "Arrived" at bounding box center [465, 173] width 174 height 21
type input "Arrived"
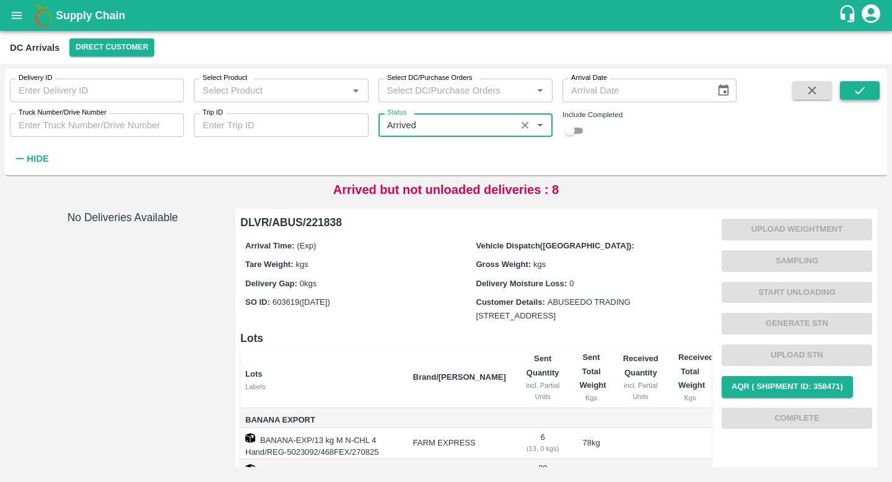
click at [861, 92] on icon "submit" at bounding box center [860, 91] width 14 height 14
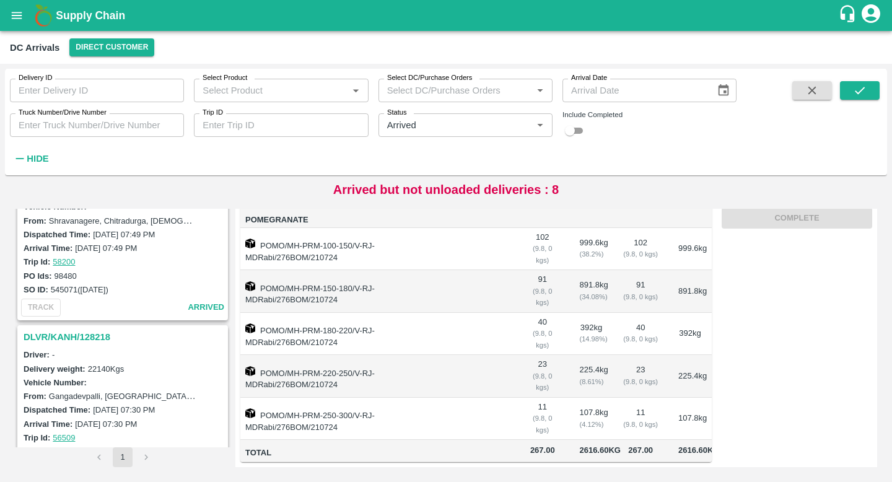
scroll to position [731, 0]
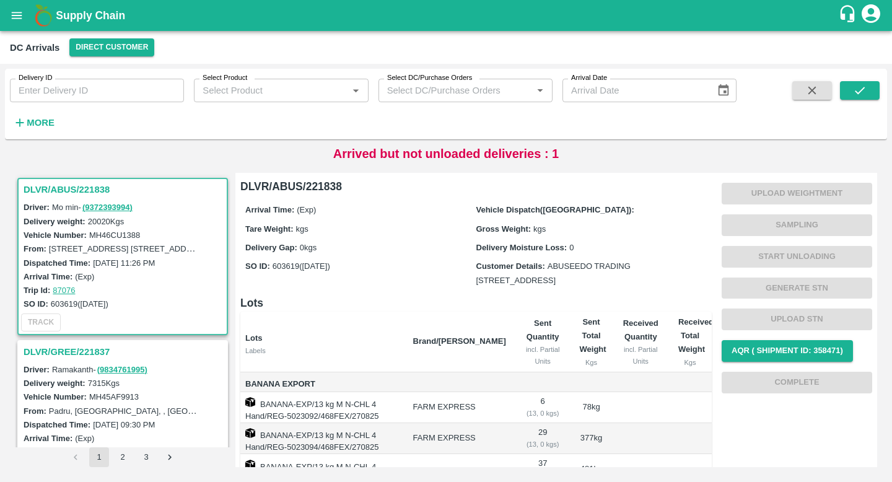
click at [41, 123] on strong "More" at bounding box center [41, 123] width 28 height 10
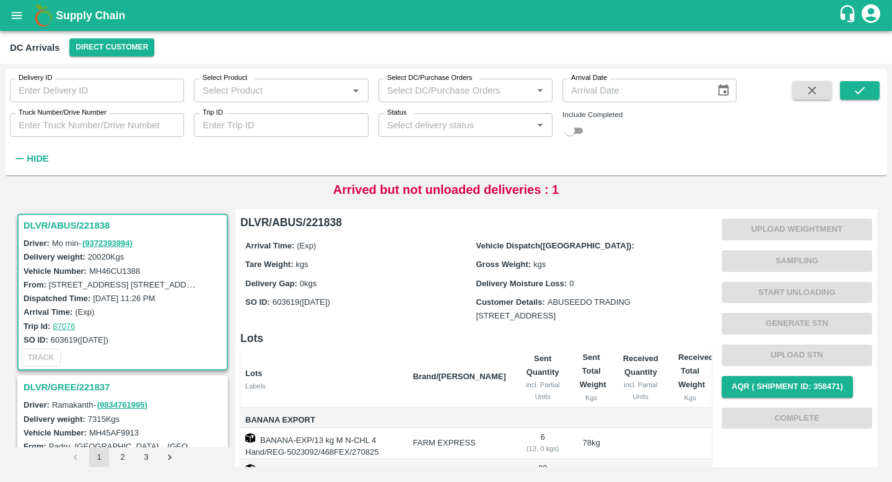
click at [471, 128] on input "Status" at bounding box center [455, 125] width 146 height 16
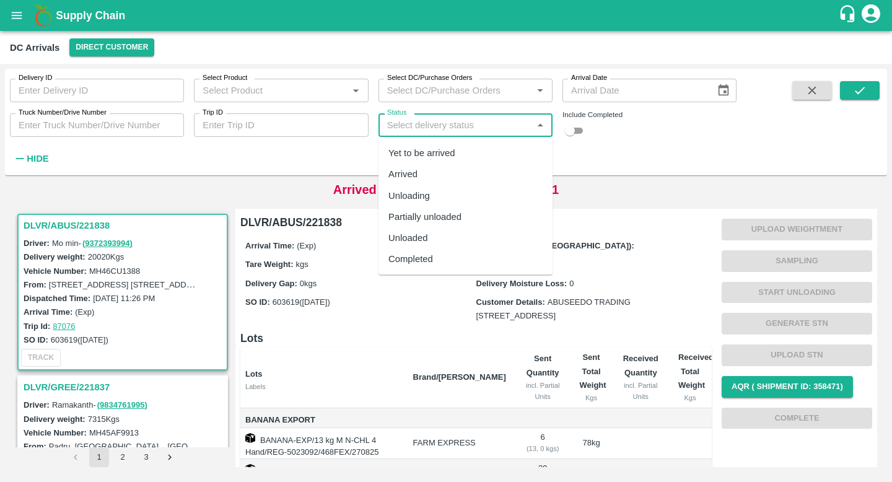
click at [472, 182] on div "Arrived" at bounding box center [465, 173] width 174 height 21
type input "Arrived"
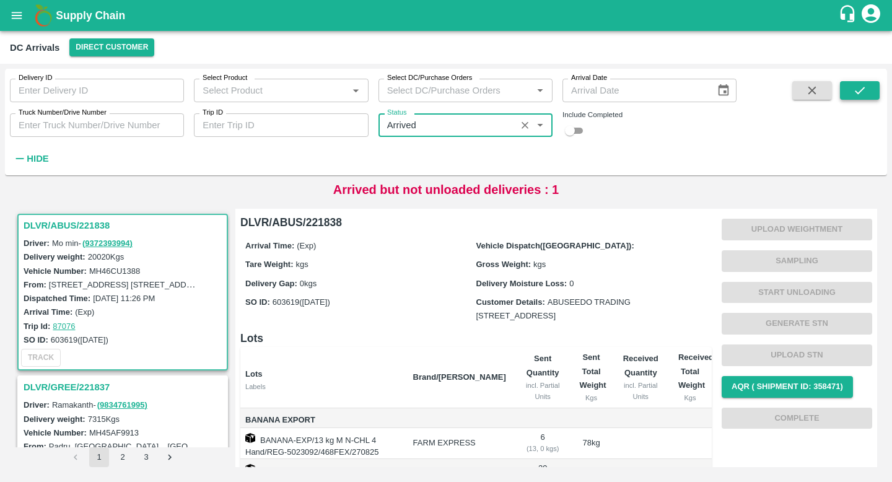
click at [871, 87] on button "submit" at bounding box center [860, 90] width 40 height 19
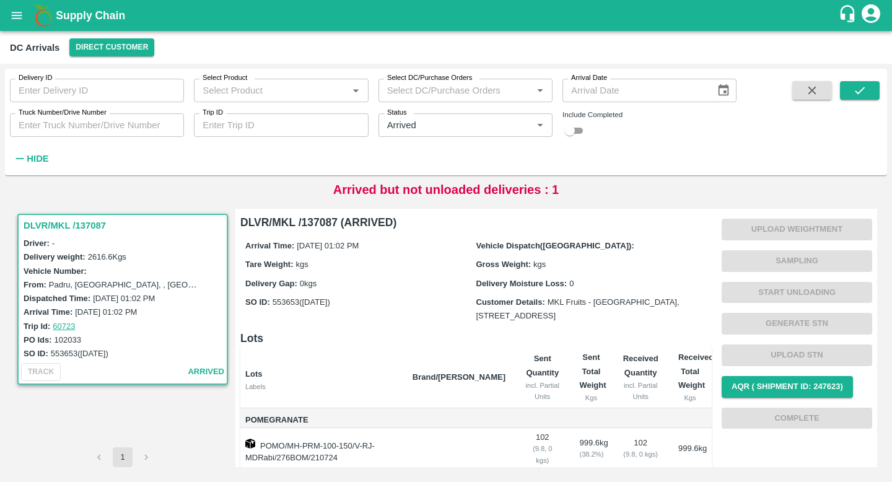
scroll to position [233, 0]
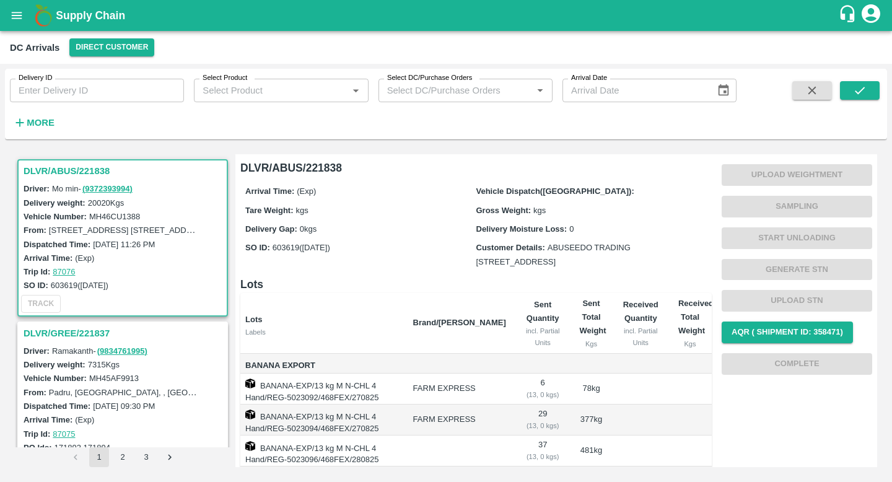
click at [38, 131] on h6 "More" at bounding box center [41, 123] width 28 height 16
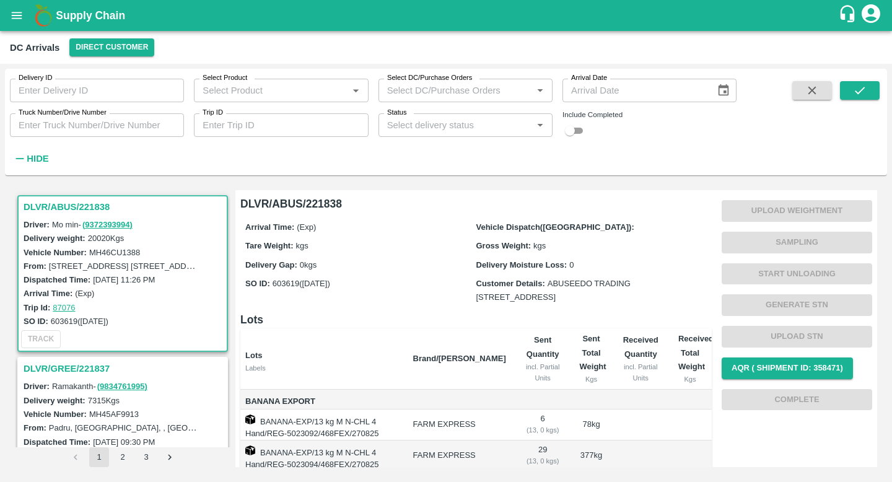
click at [570, 129] on input "checkbox" at bounding box center [569, 130] width 45 height 15
click at [865, 94] on icon "submit" at bounding box center [860, 91] width 14 height 14
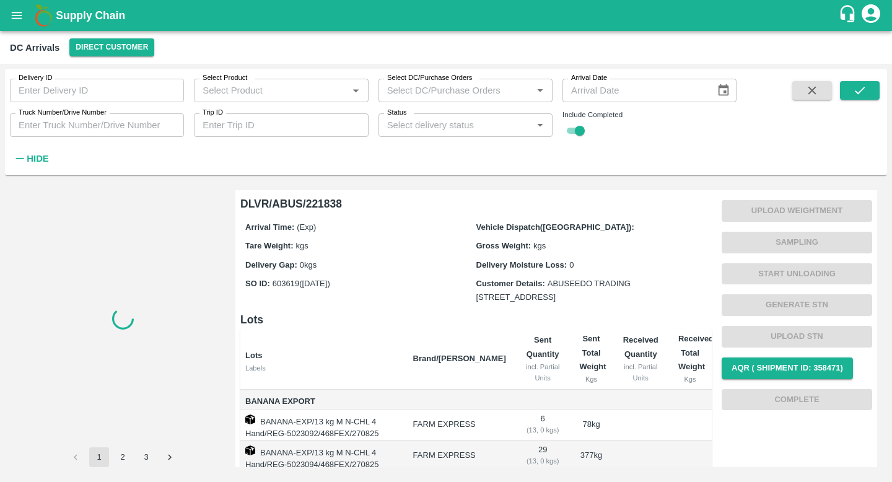
click at [576, 130] on input "checkbox" at bounding box center [579, 130] width 45 height 15
checkbox input "false"
click at [440, 129] on input "Status" at bounding box center [455, 125] width 146 height 16
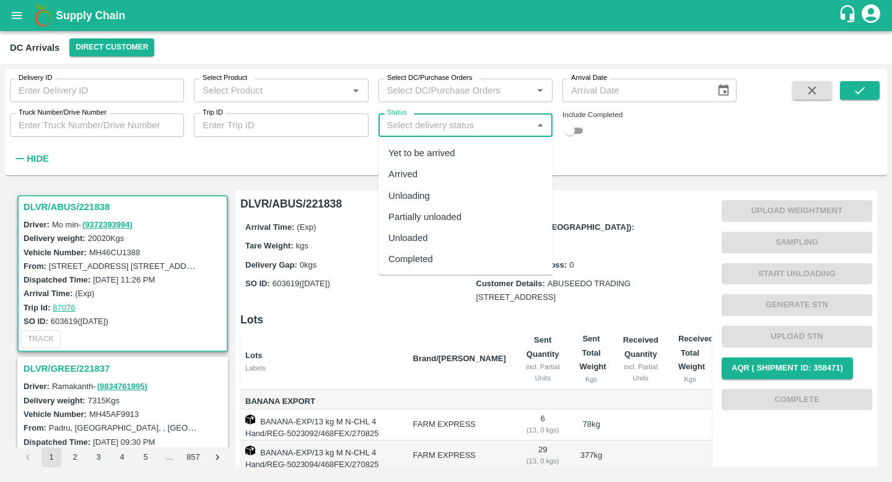
click at [449, 173] on div "Arrived" at bounding box center [465, 173] width 174 height 21
type input "Arrived"
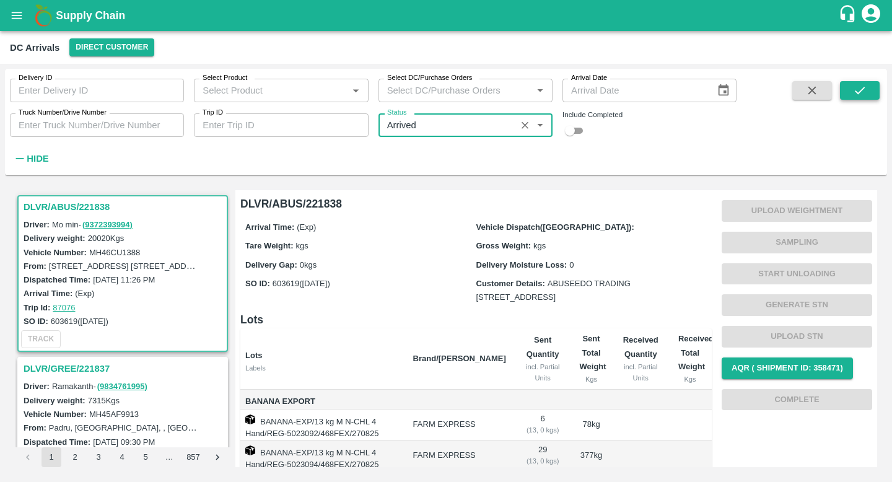
click at [865, 89] on icon "submit" at bounding box center [860, 91] width 14 height 14
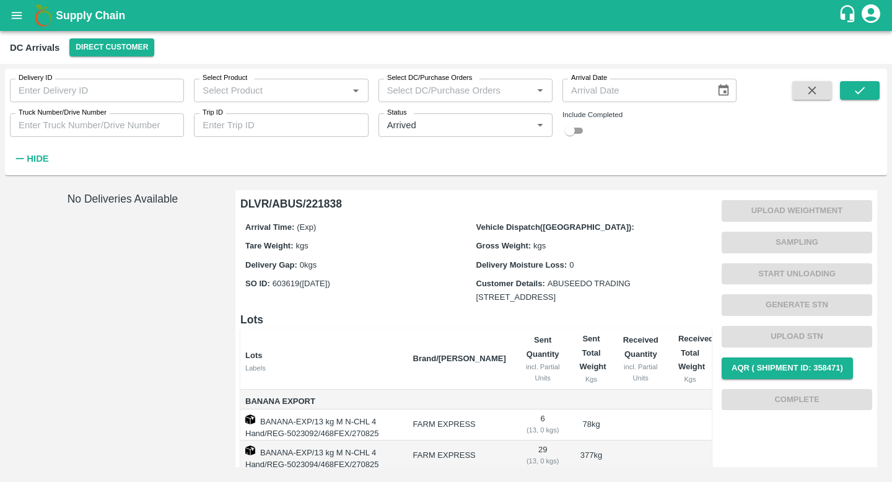
click at [752, 134] on div "Delivery ID Delivery ID Select Product Select Product   * Select DC/Purchase Or…" at bounding box center [446, 122] width 882 height 97
click at [19, 17] on icon "open drawer" at bounding box center [17, 16] width 14 height 14
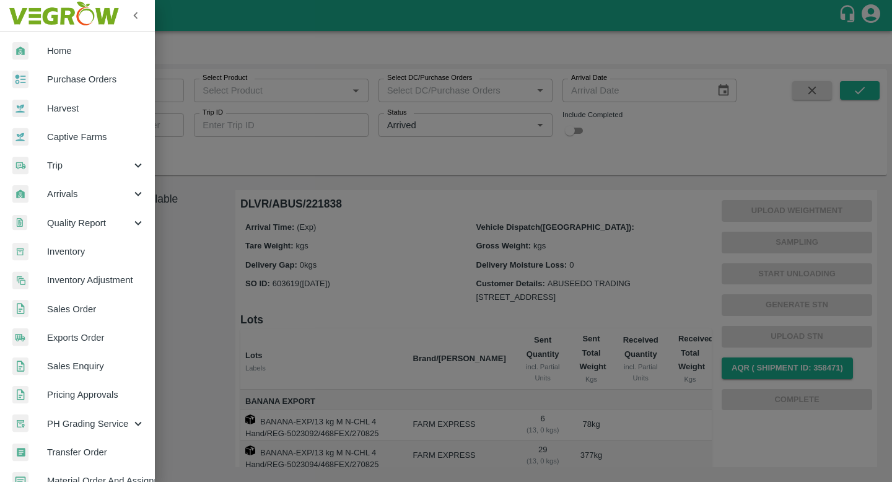
click at [193, 240] on div at bounding box center [446, 241] width 892 height 482
